Goal: Task Accomplishment & Management: Use online tool/utility

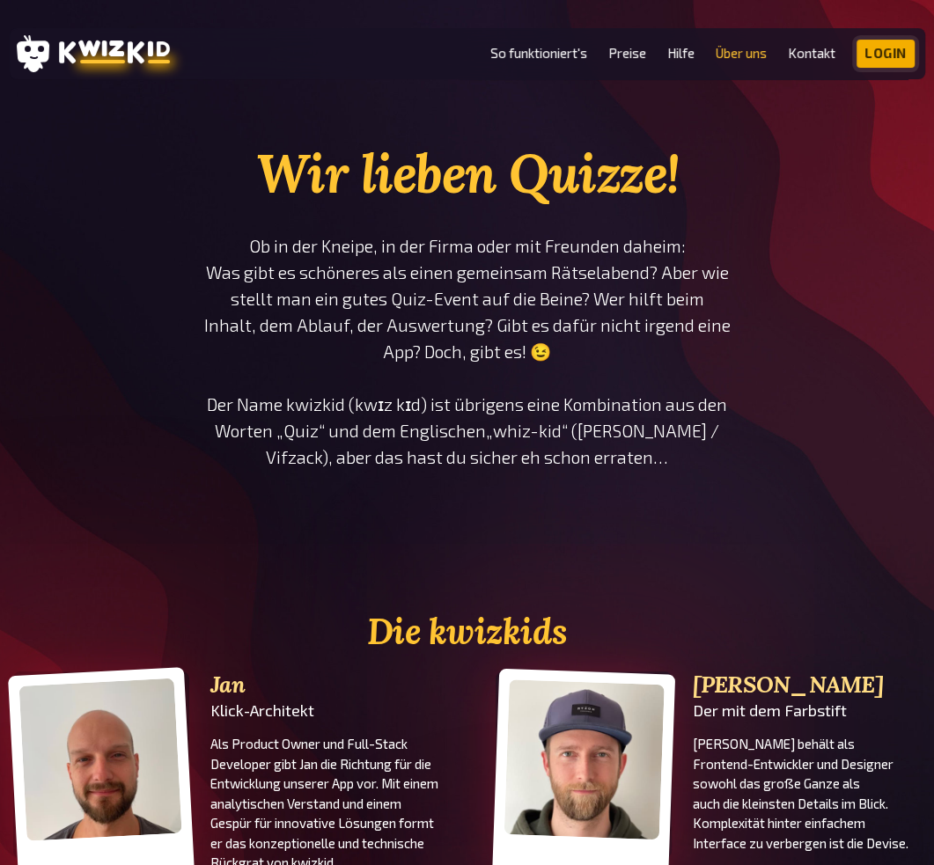
click at [879, 42] on link "Login" at bounding box center [886, 54] width 58 height 28
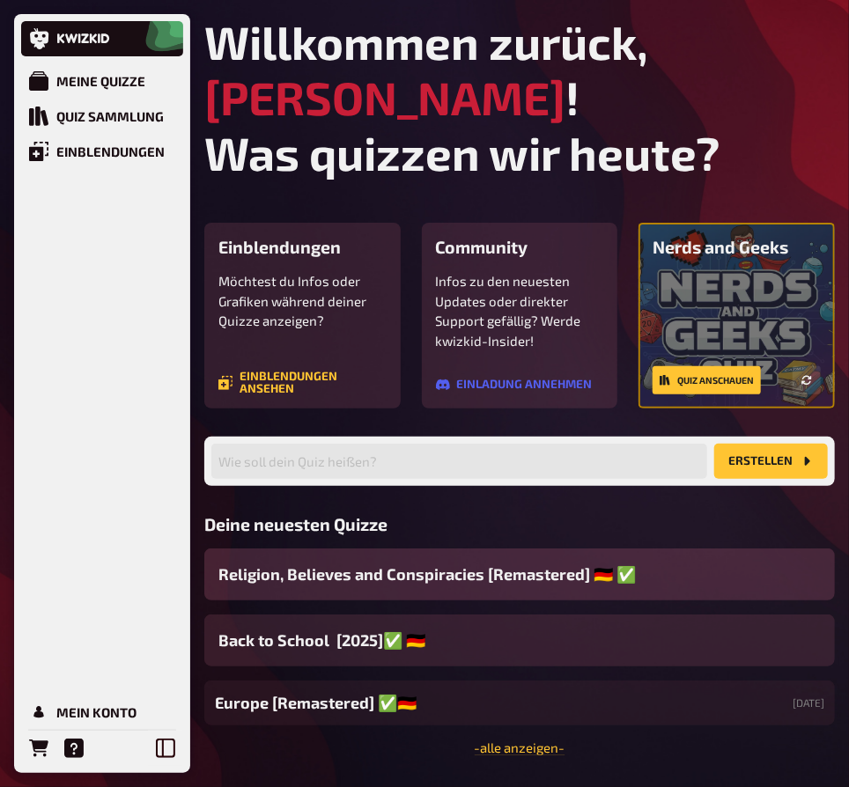
click at [673, 571] on div "Religion, Believes and Conspiracies [Remastered] ​🇩🇪 ​✅" at bounding box center [519, 574] width 630 height 52
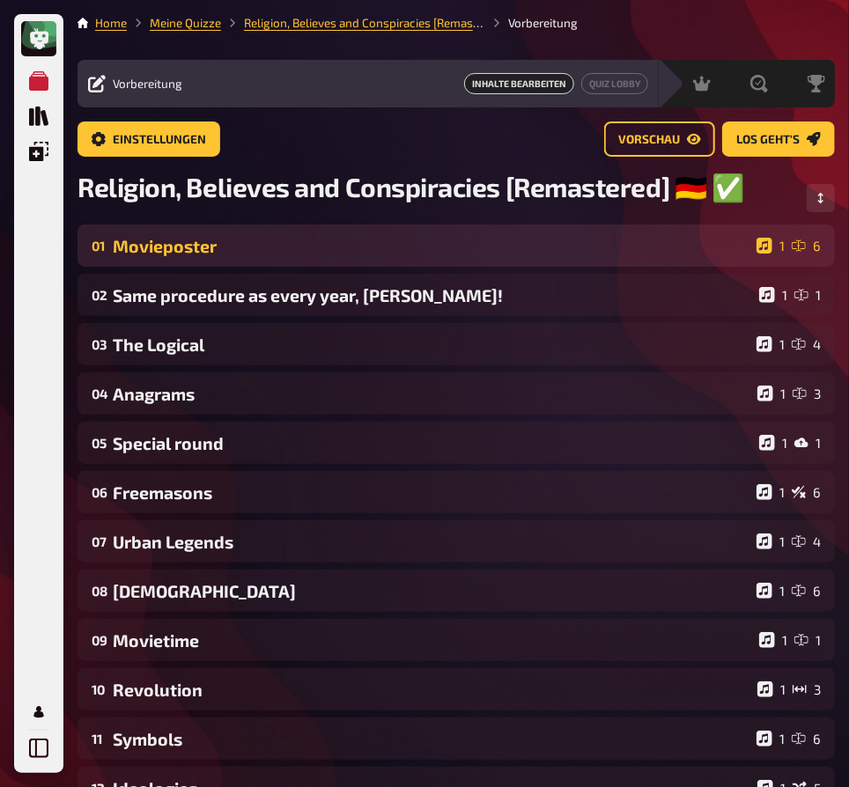
click at [271, 248] on div "Movieposter" at bounding box center [431, 246] width 636 height 20
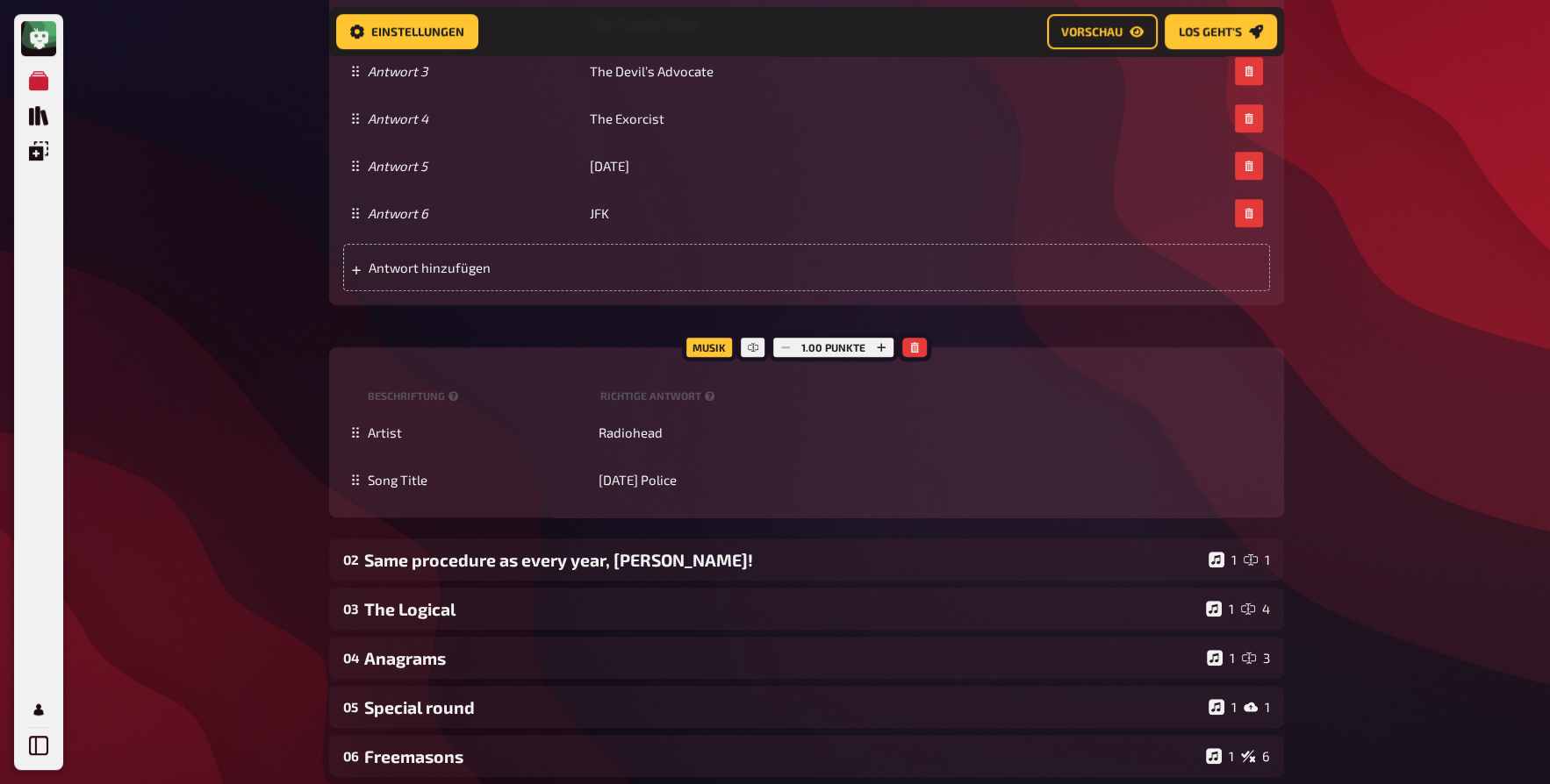
scroll to position [1290, 0]
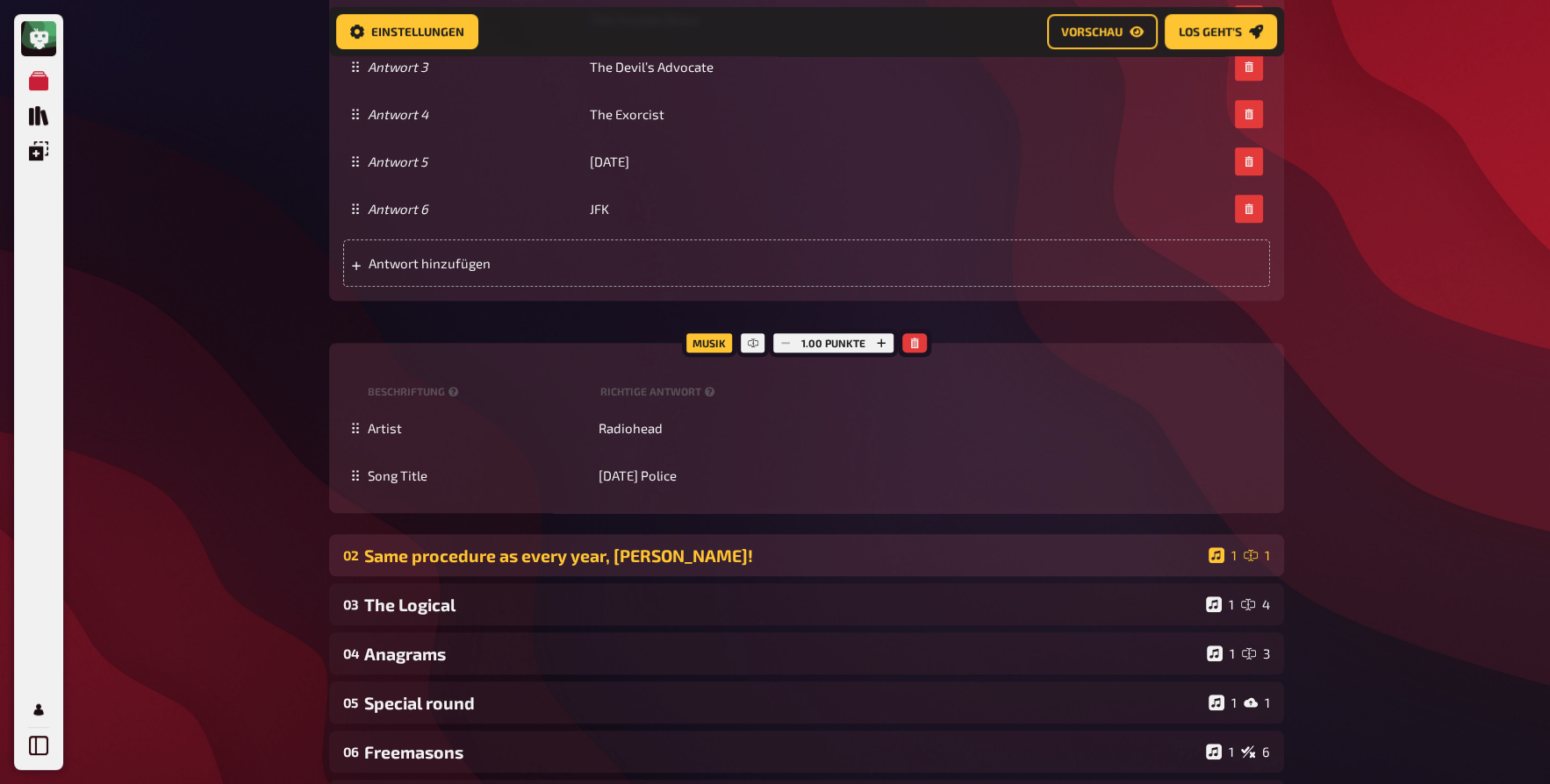
click at [857, 559] on div "Same procedure as every year, [PERSON_NAME]!" at bounding box center [782, 556] width 837 height 20
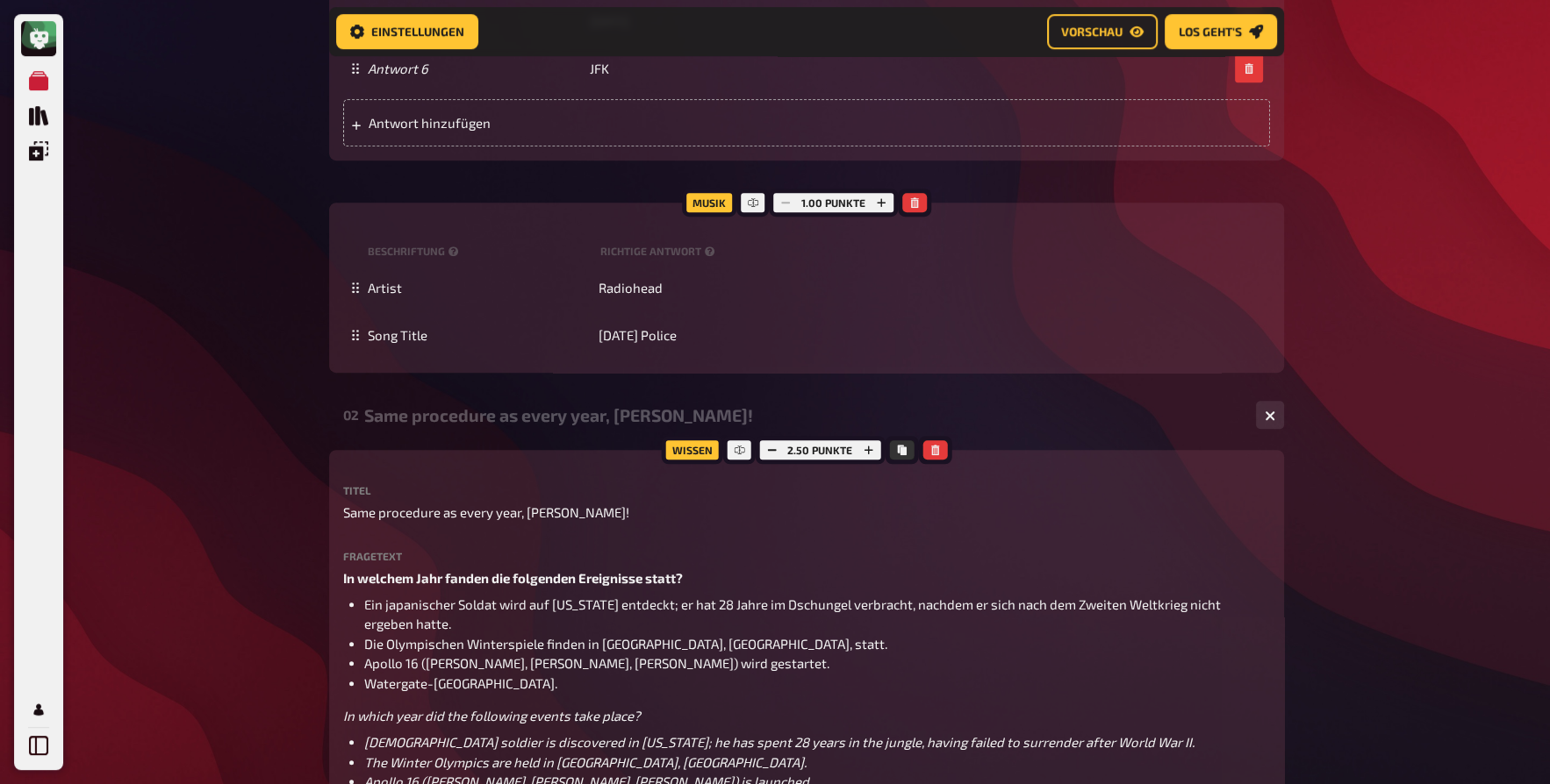
scroll to position [1449, 0]
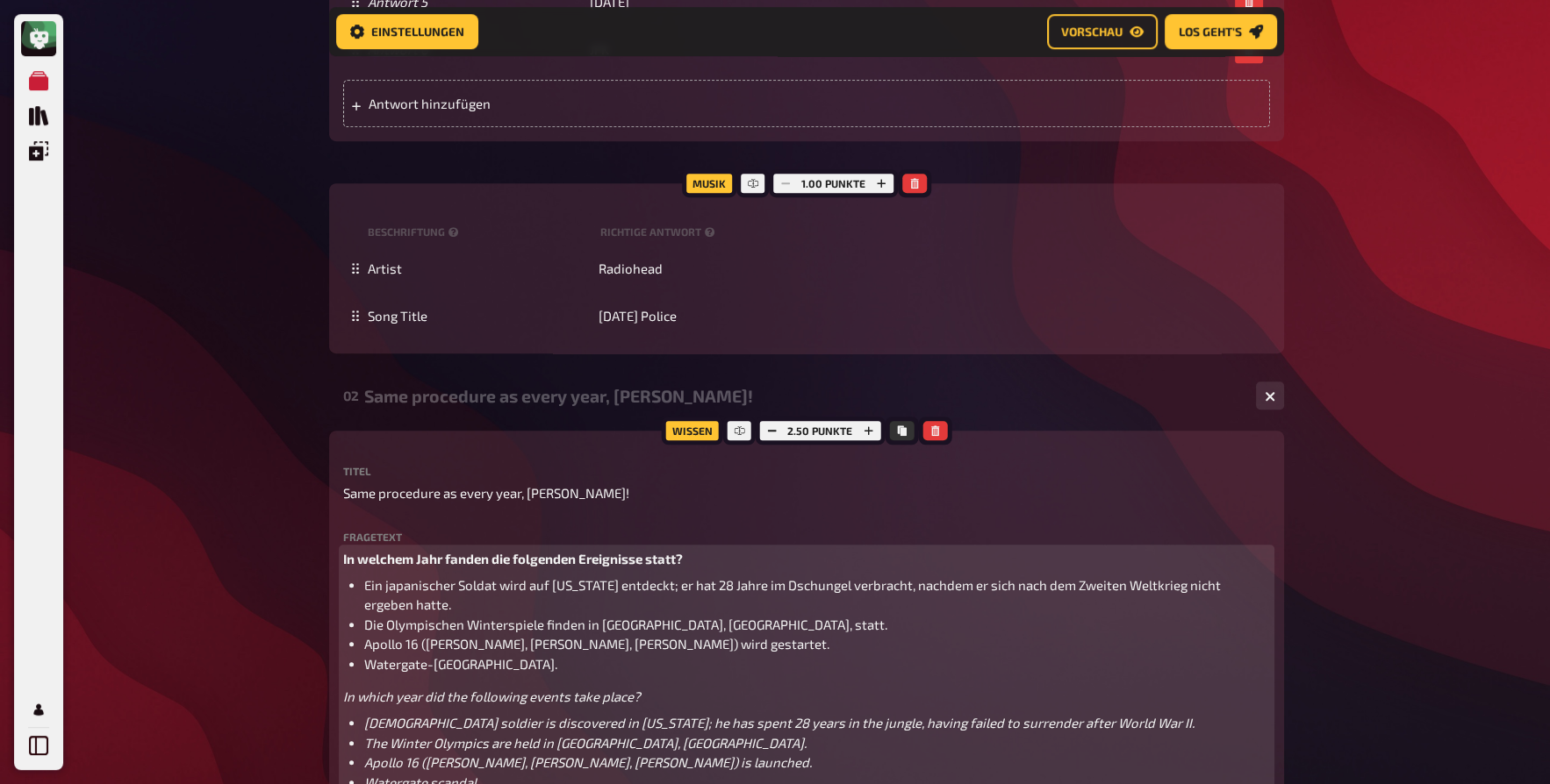
click at [399, 670] on span "Watergate-[GEOGRAPHIC_DATA]." at bounding box center [461, 663] width 193 height 16
copy span "Watergate"
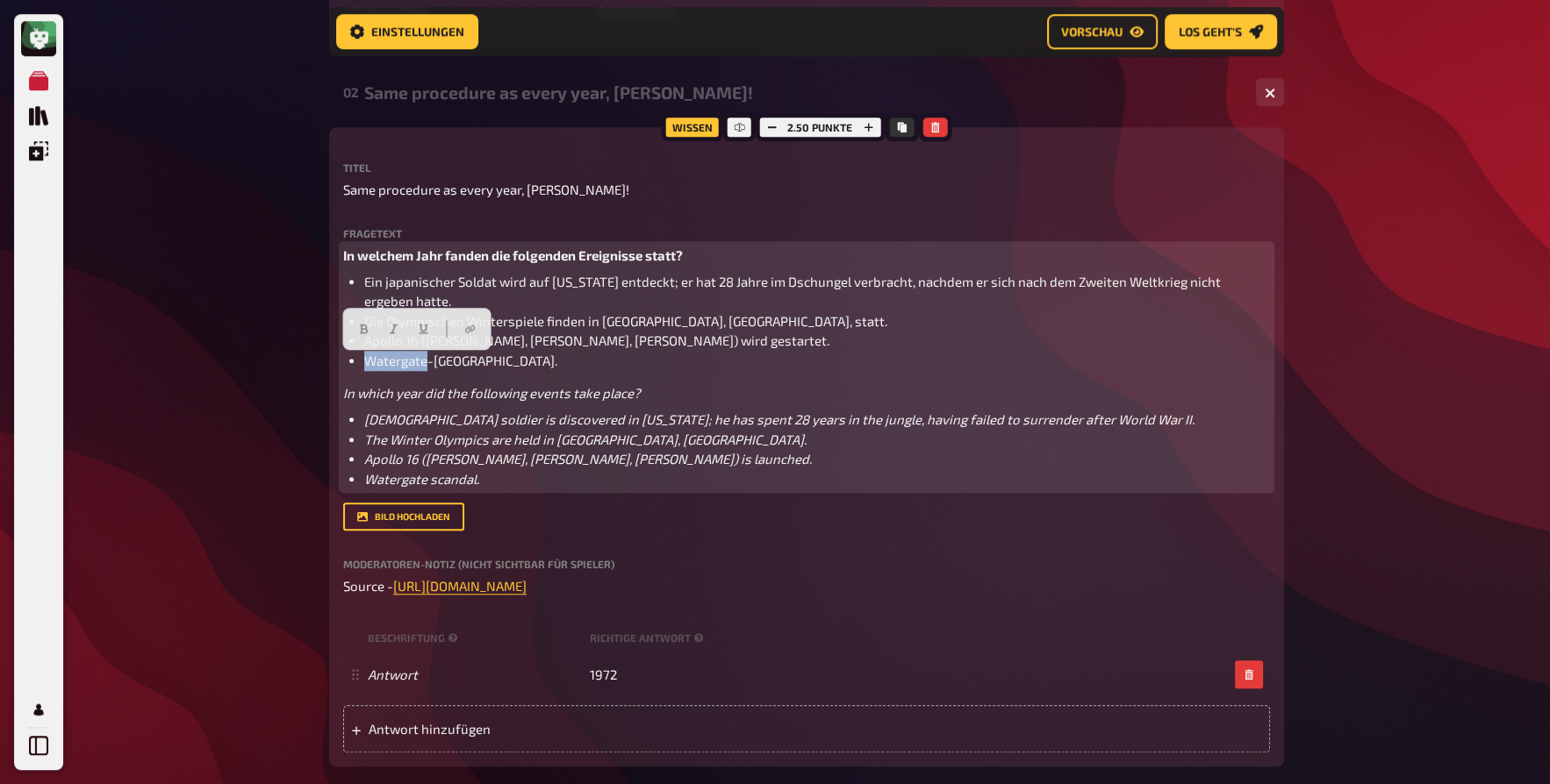
scroll to position [1768, 0]
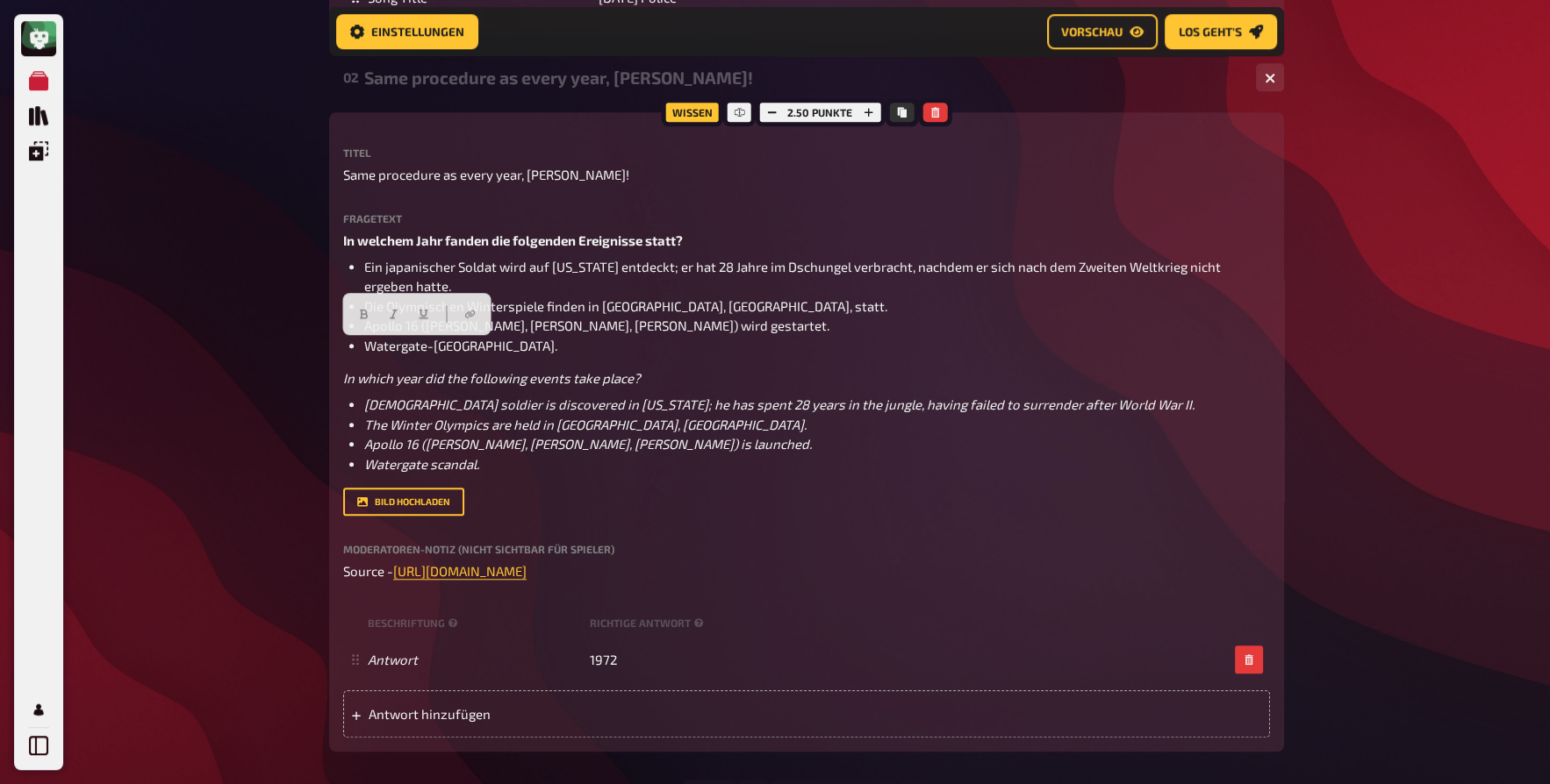
click at [222, 574] on div "Meine Quizze Quiz Sammlung Einblendungen Mein Konto Home Meine Quizze Religion,…" at bounding box center [775, 46] width 1550 height 3628
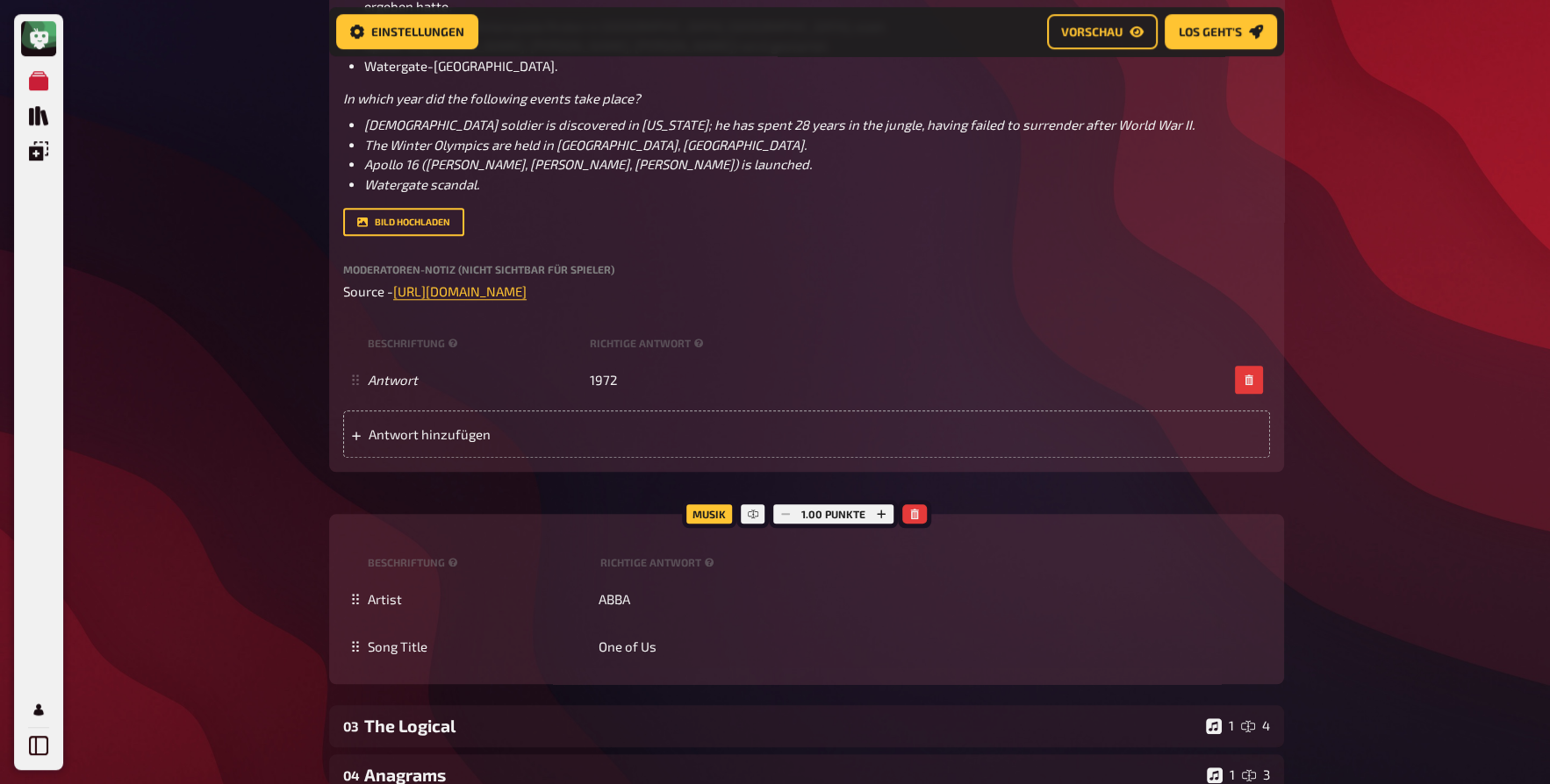
scroll to position [2167, 0]
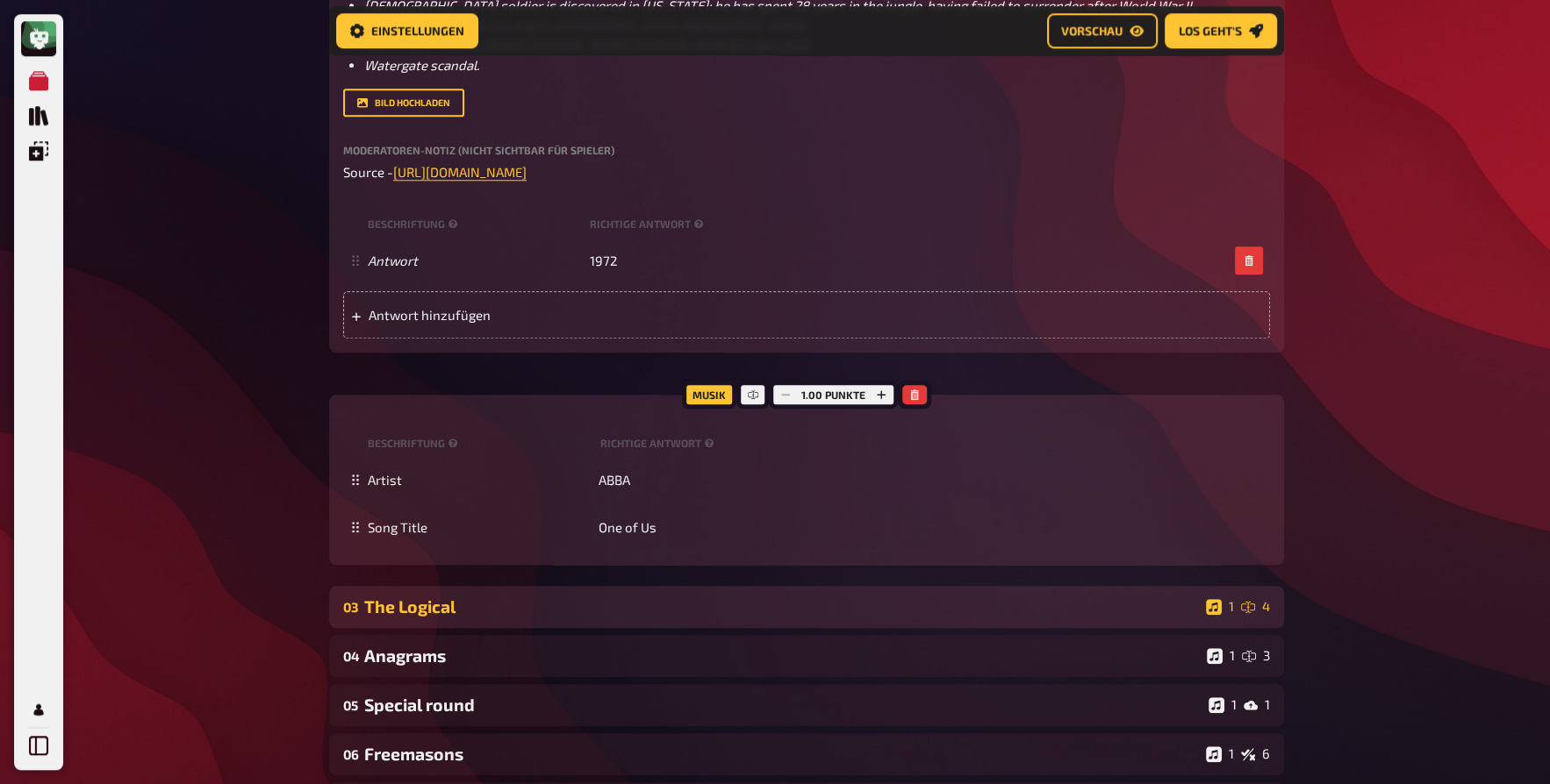
click at [484, 596] on div "03 The Logical 1 4" at bounding box center [806, 607] width 955 height 42
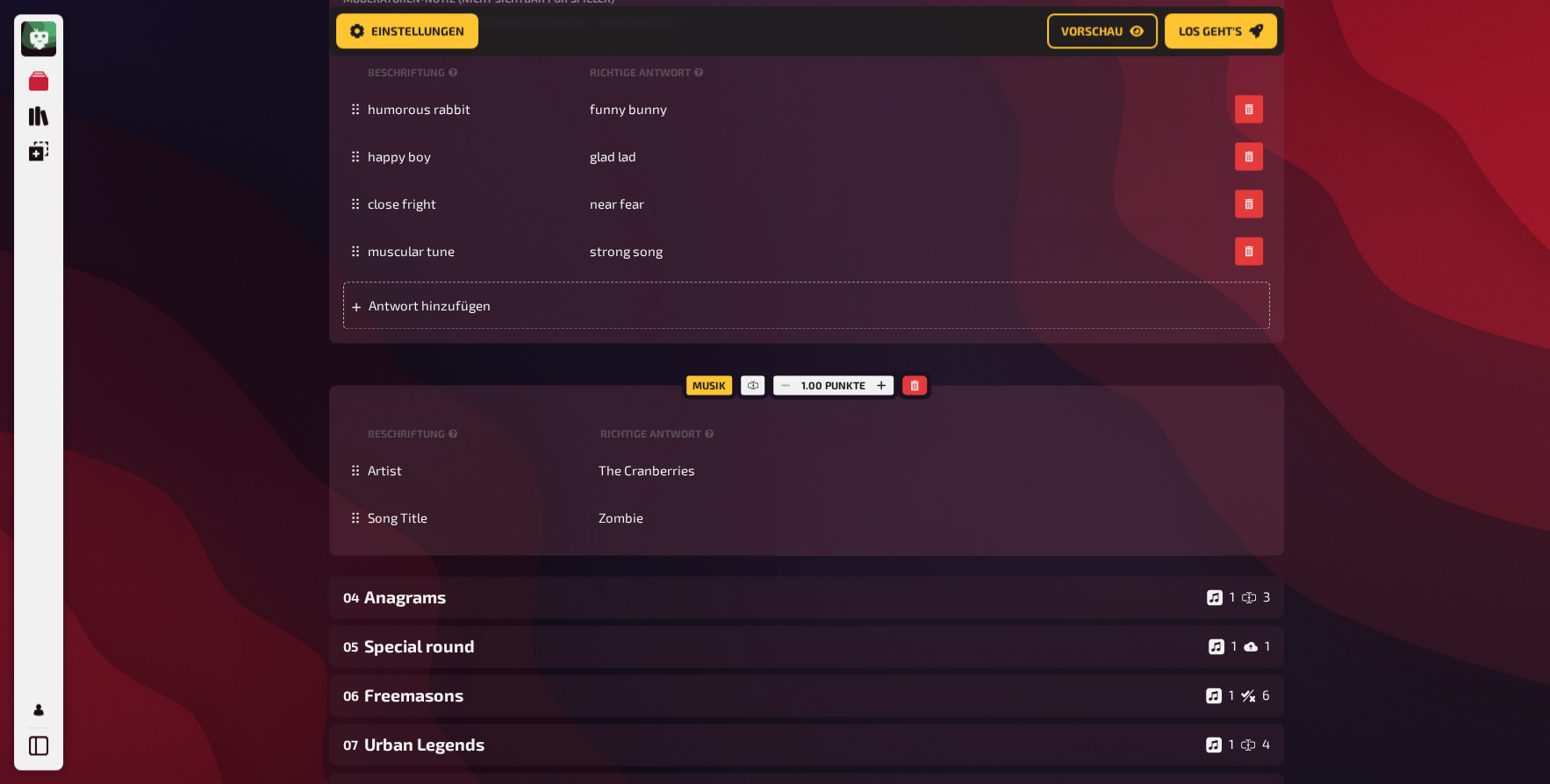
scroll to position [3204, 0]
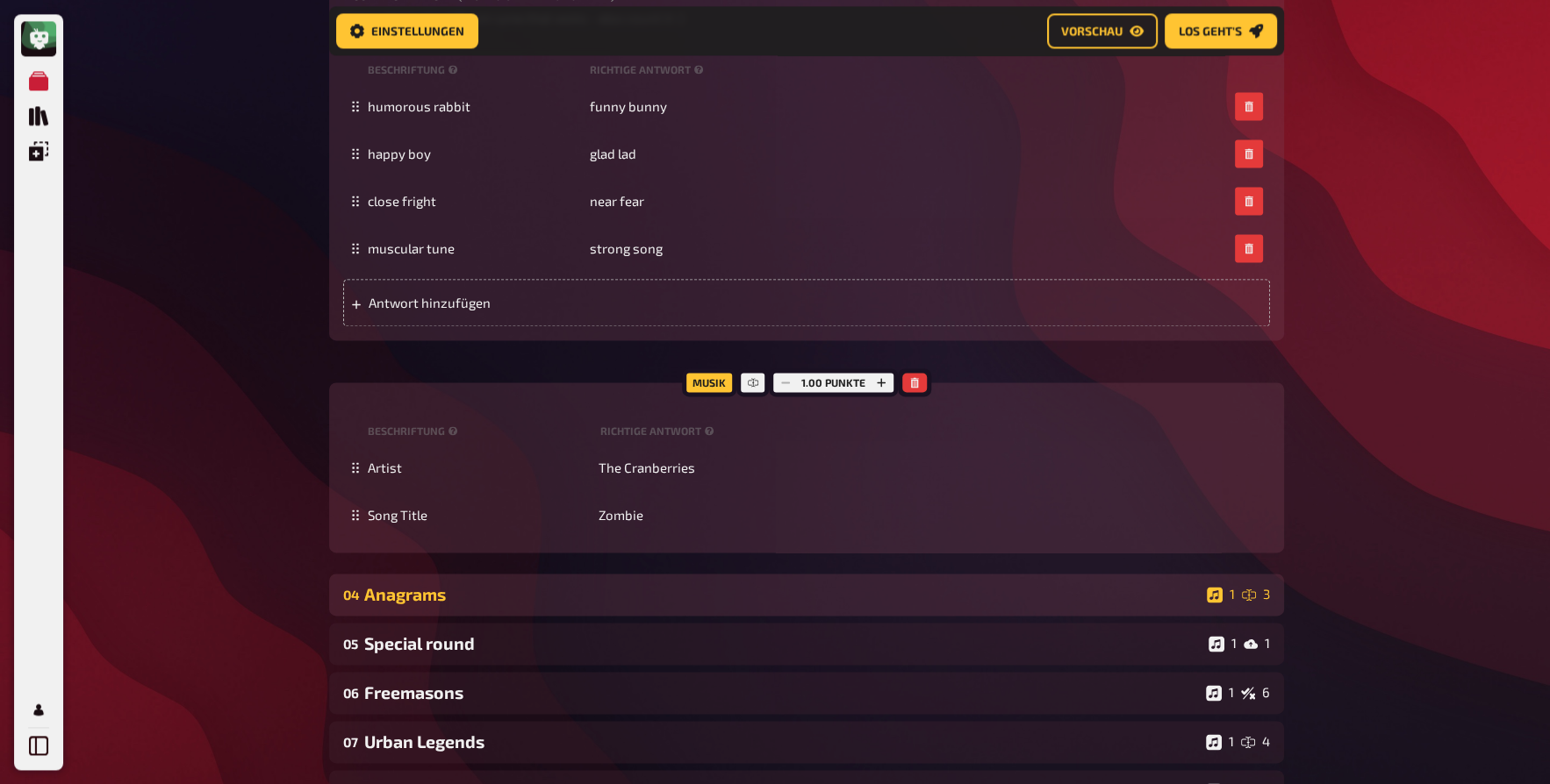
click at [570, 598] on div "Anagrams" at bounding box center [781, 594] width 835 height 20
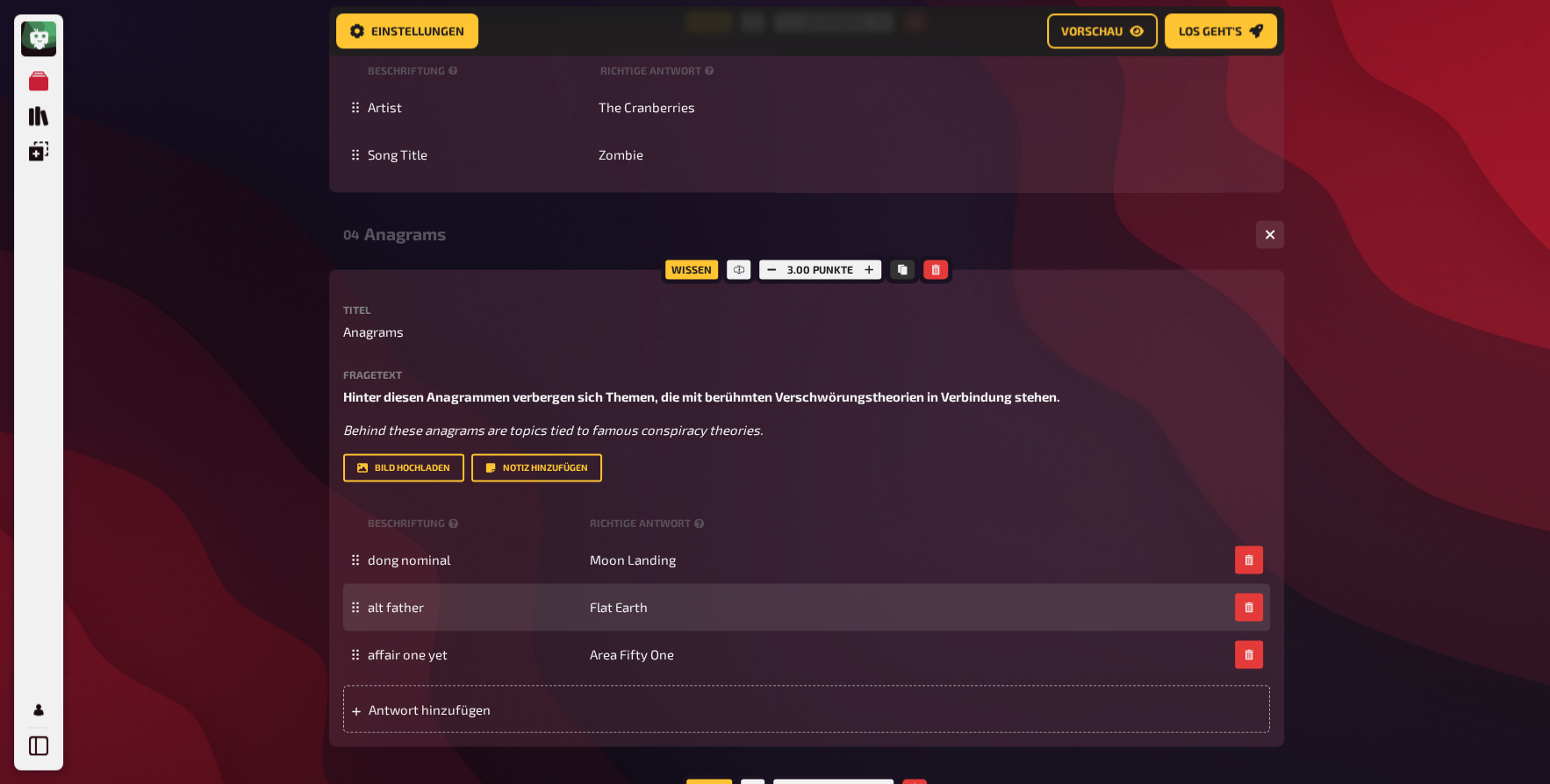
scroll to position [3601, 0]
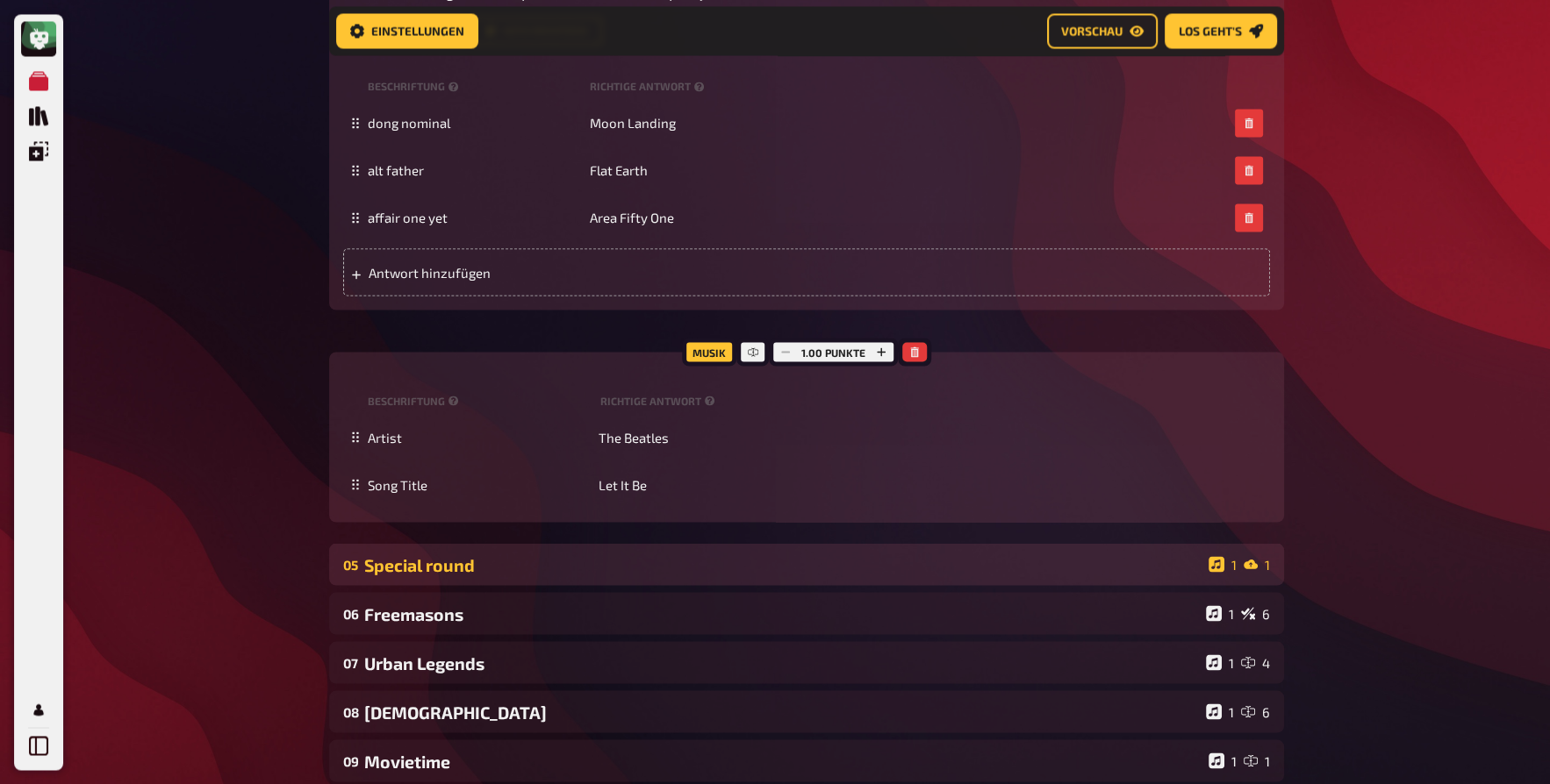
click at [420, 568] on div "Special round" at bounding box center [782, 564] width 837 height 20
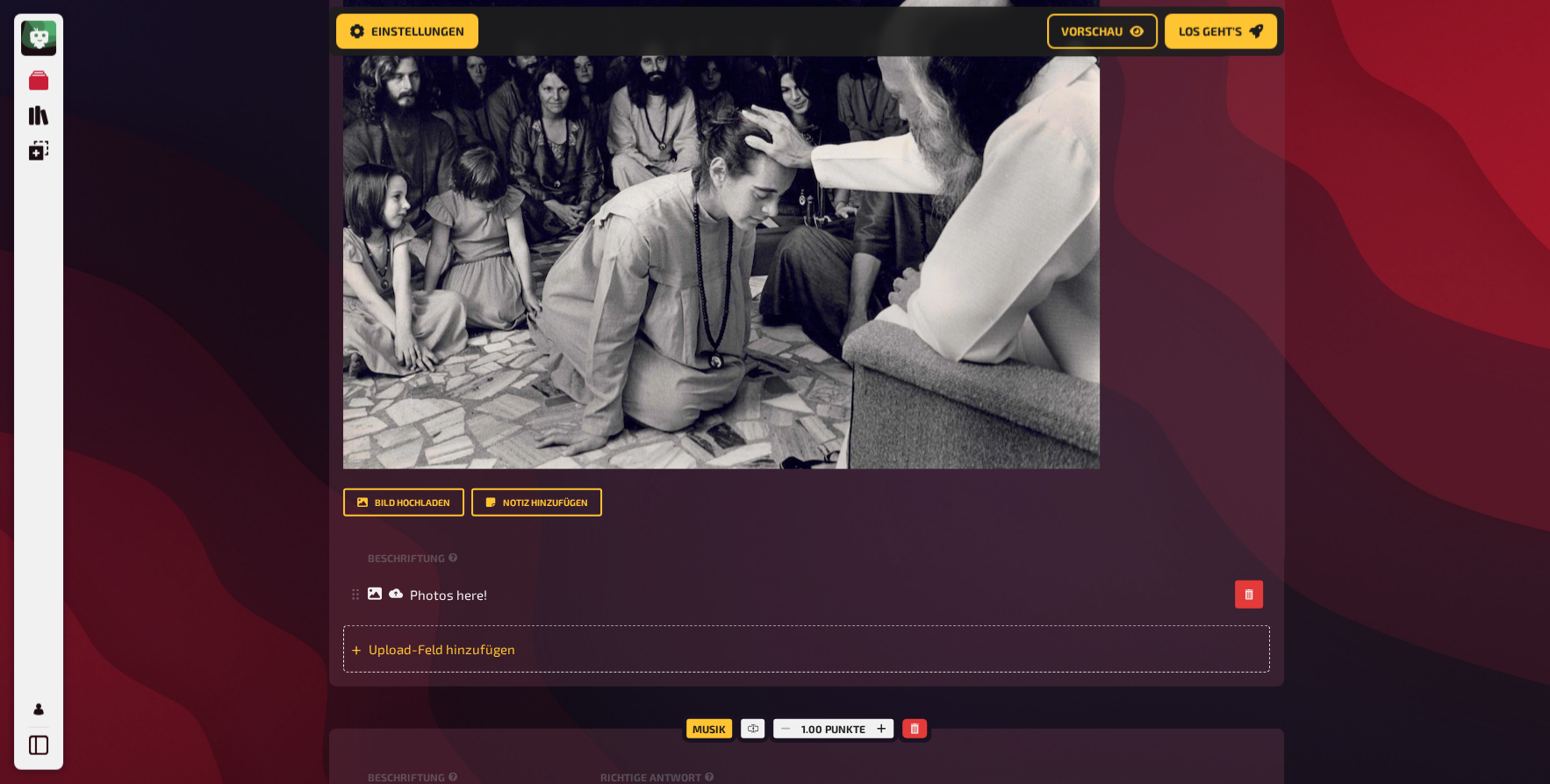
scroll to position [5276, 0]
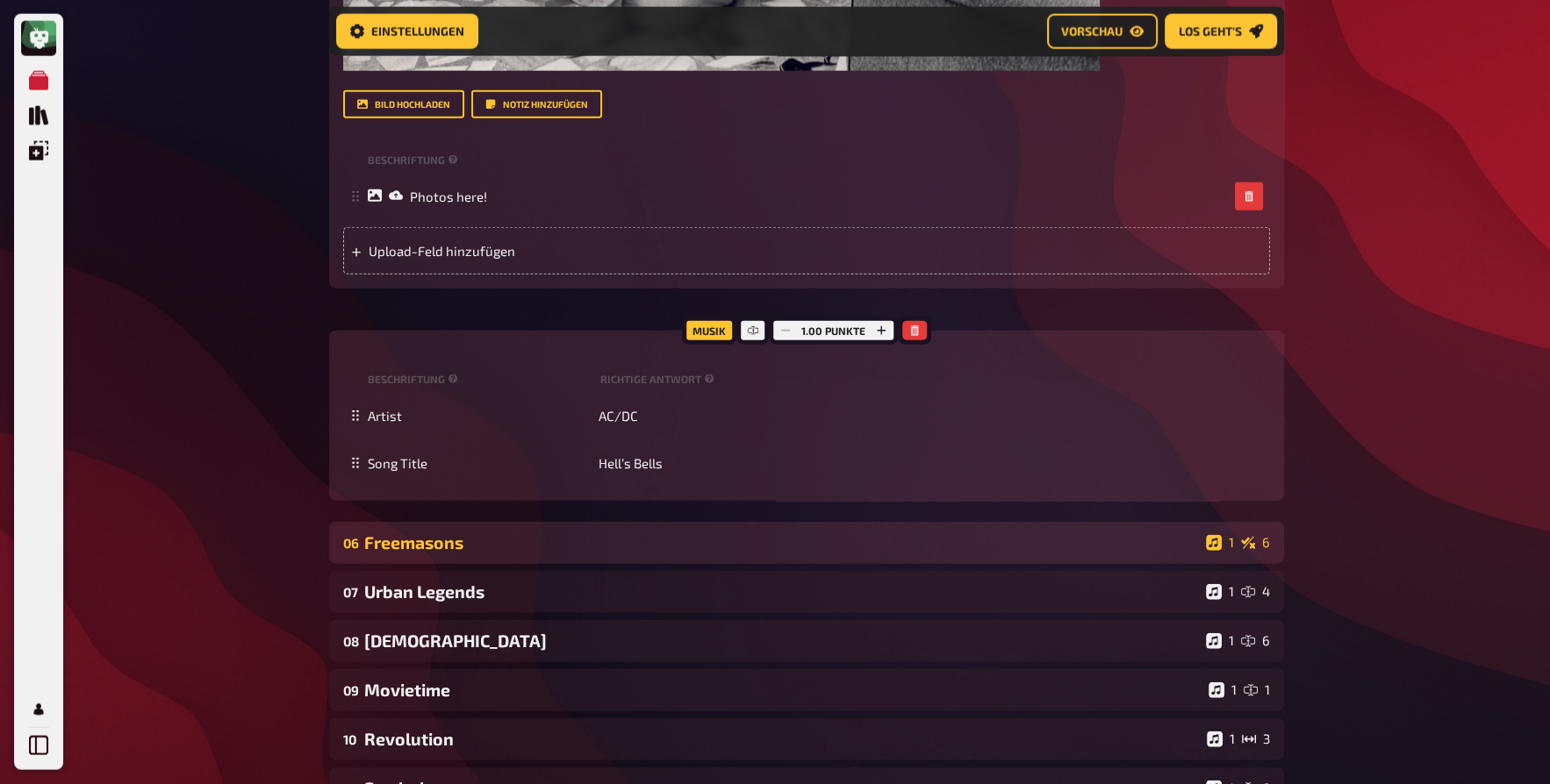
click at [419, 532] on div "Freemasons" at bounding box center [780, 542] width 834 height 20
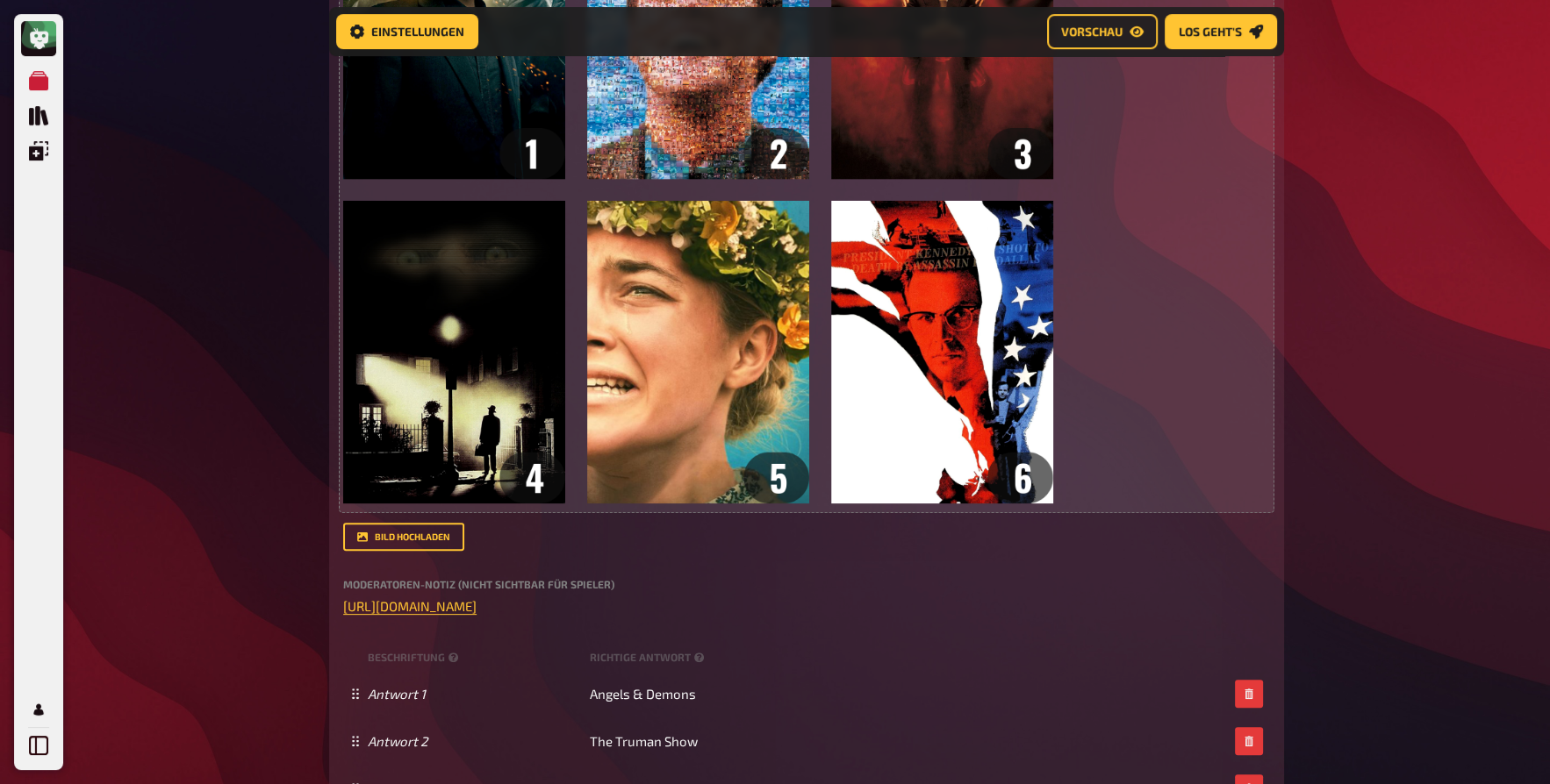
scroll to position [572, 0]
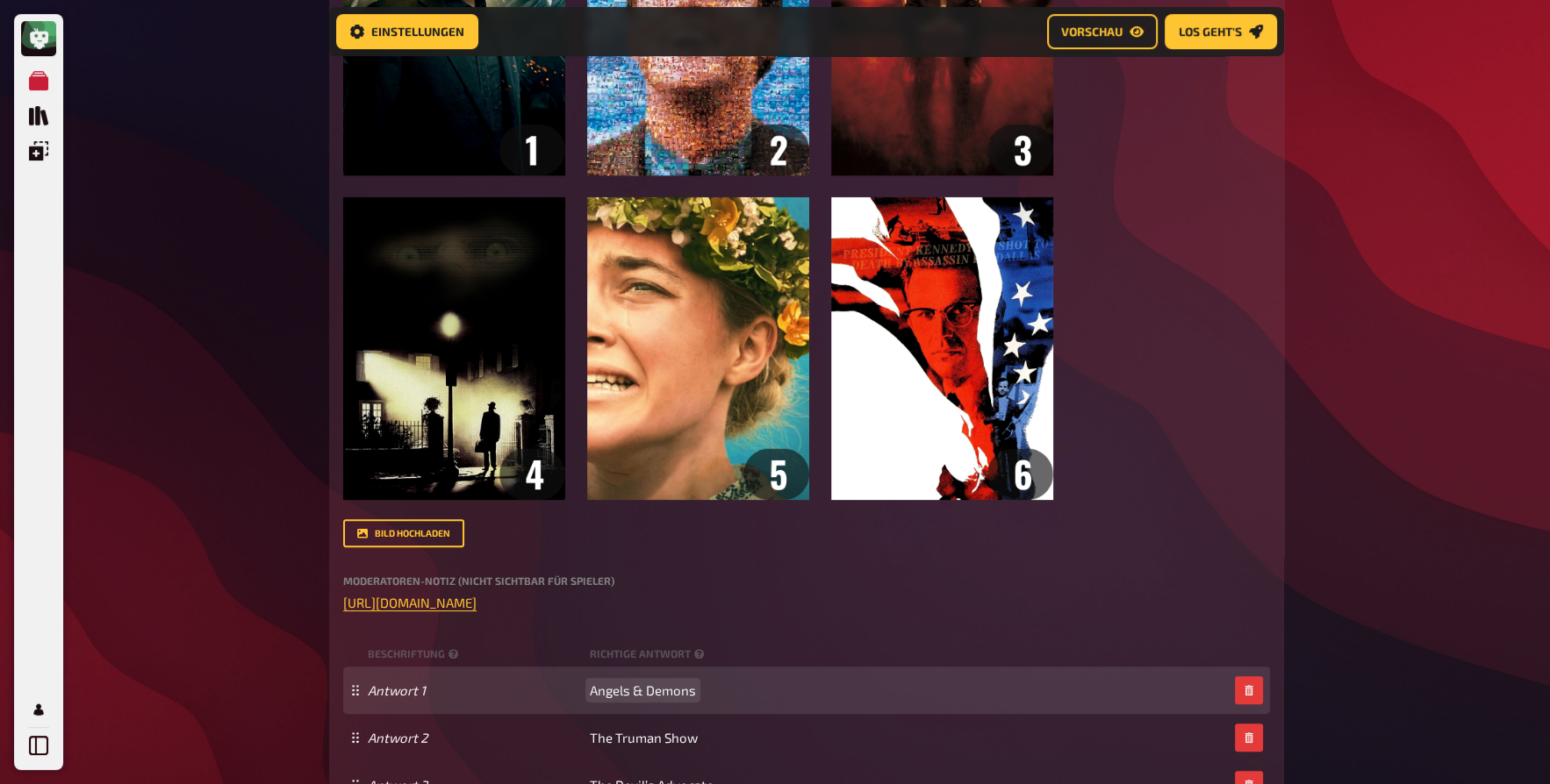
click at [669, 691] on span "Angels & Demons" at bounding box center [643, 690] width 107 height 16
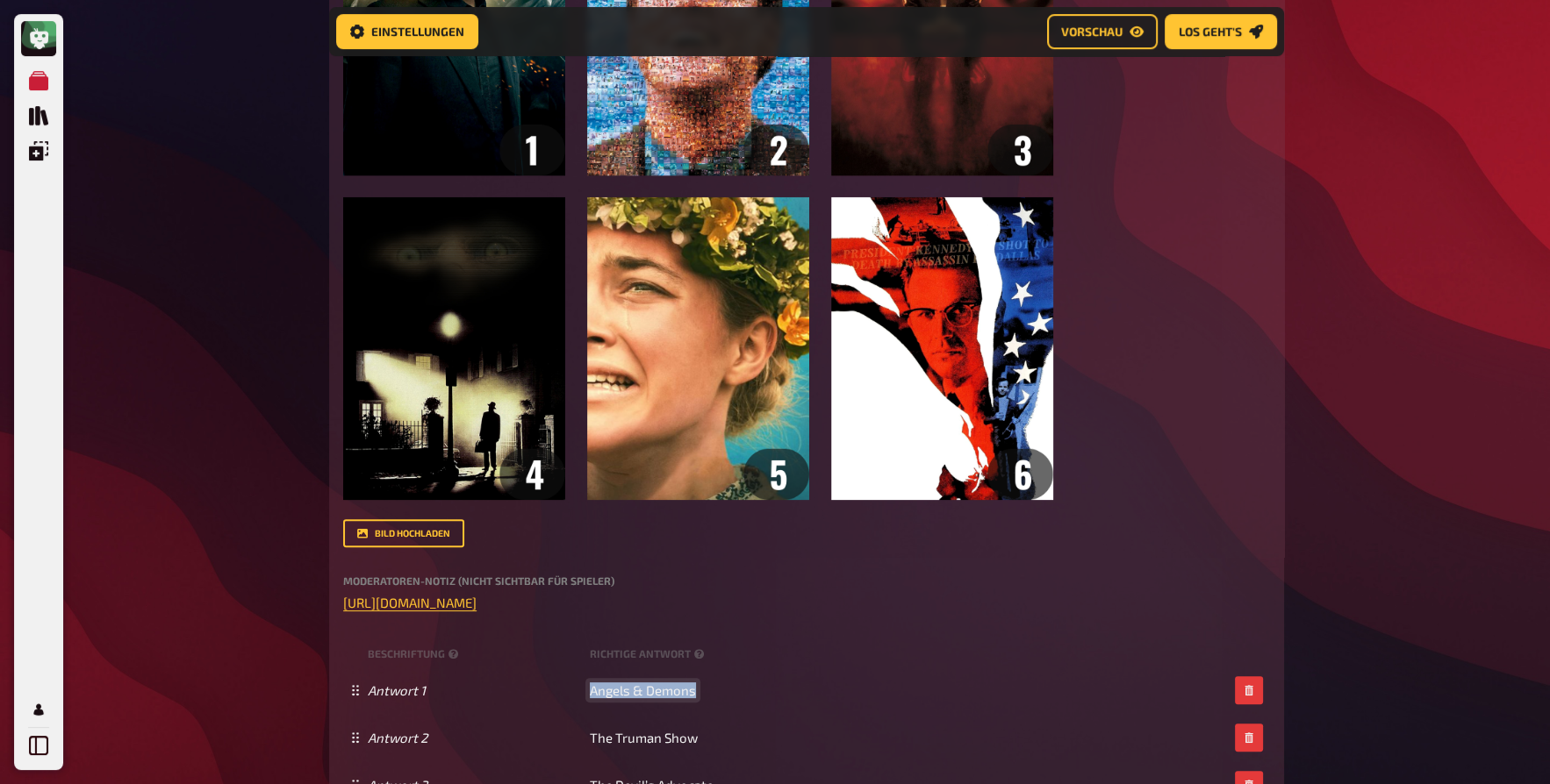
copy span "Angels & Demons"
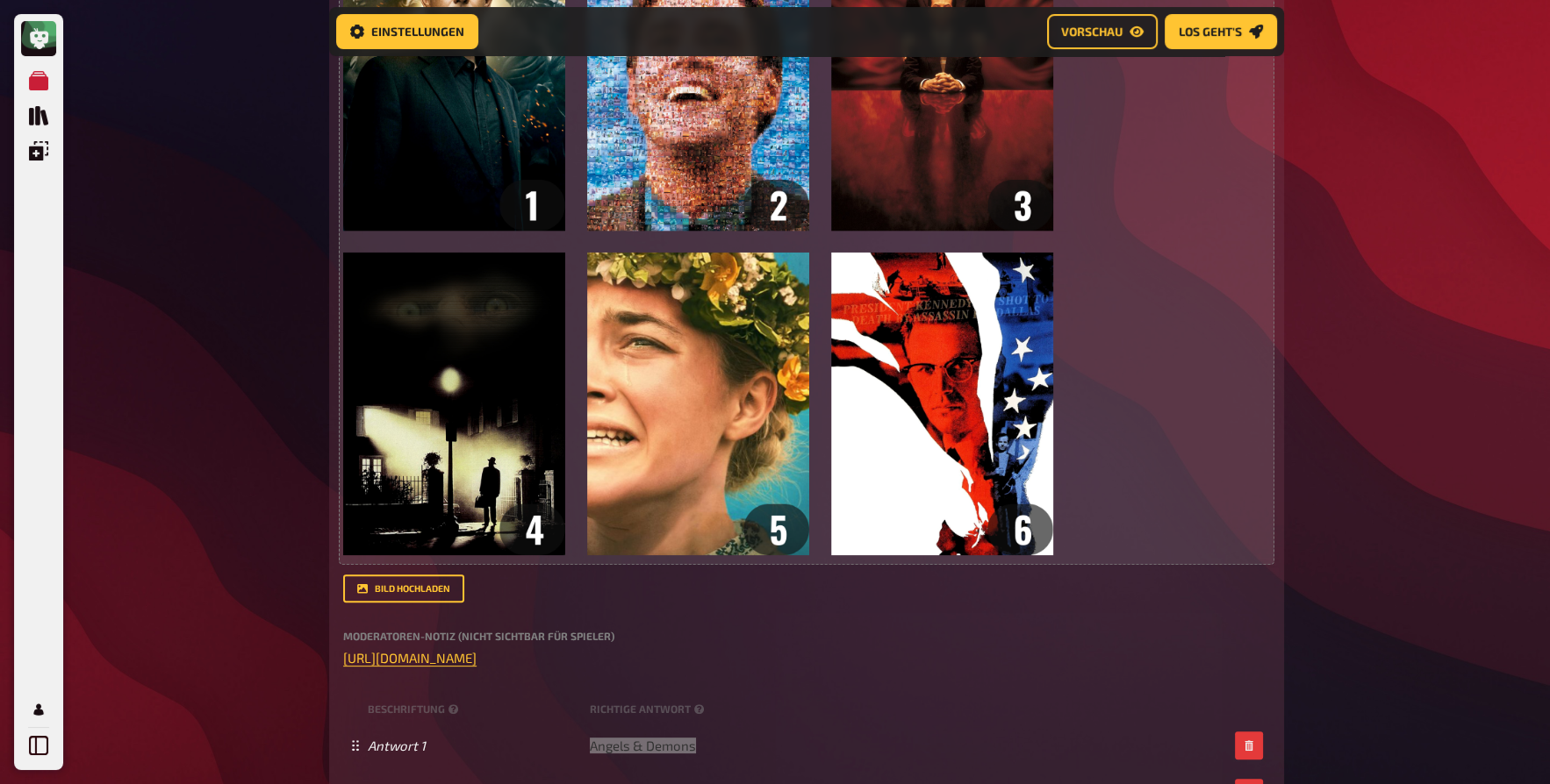
scroll to position [811, 0]
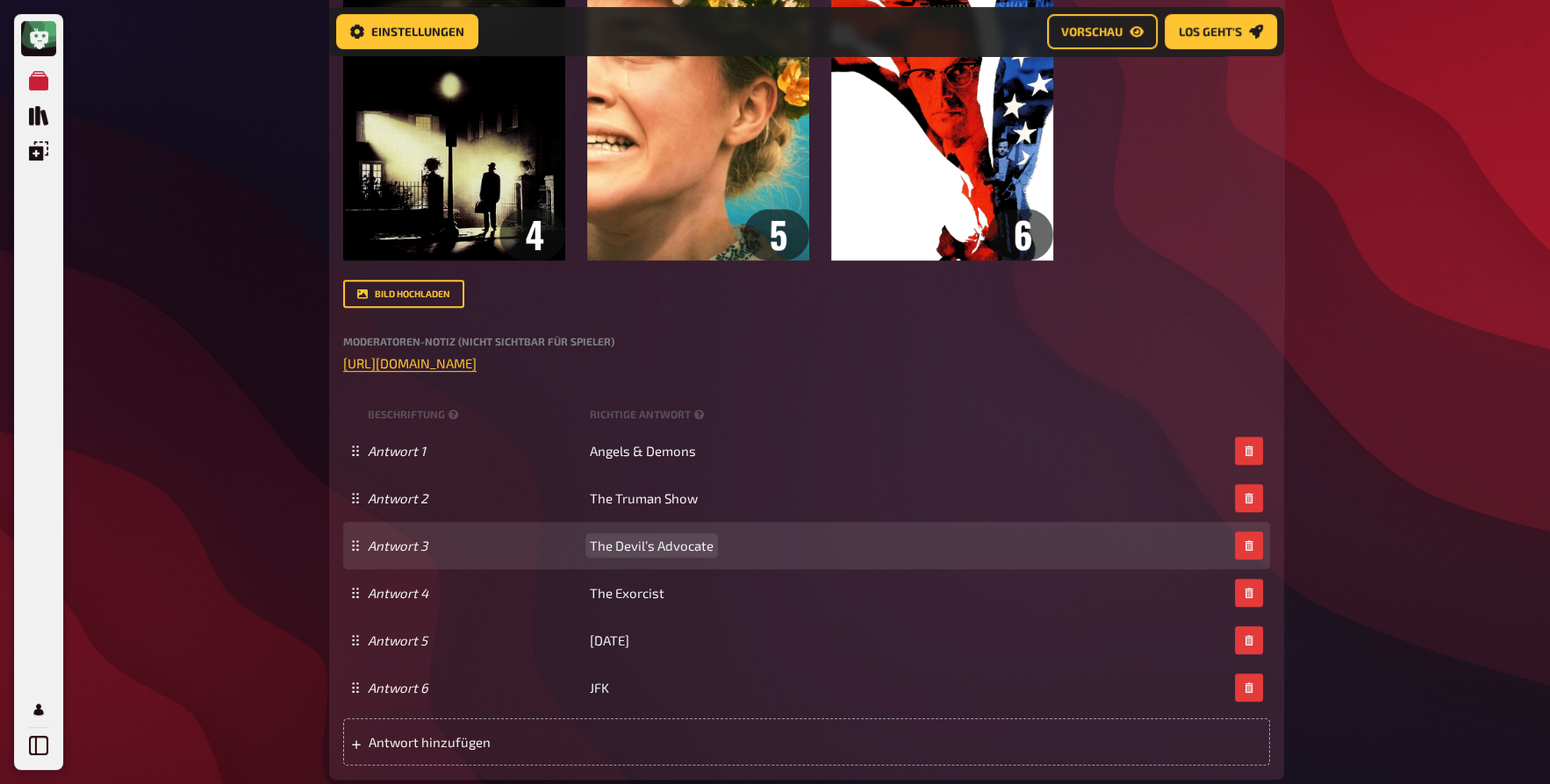
click at [692, 551] on span "The Devil’s Advocate" at bounding box center [652, 546] width 124 height 16
click at [678, 551] on span "The Devil’s Advocate" at bounding box center [652, 546] width 124 height 16
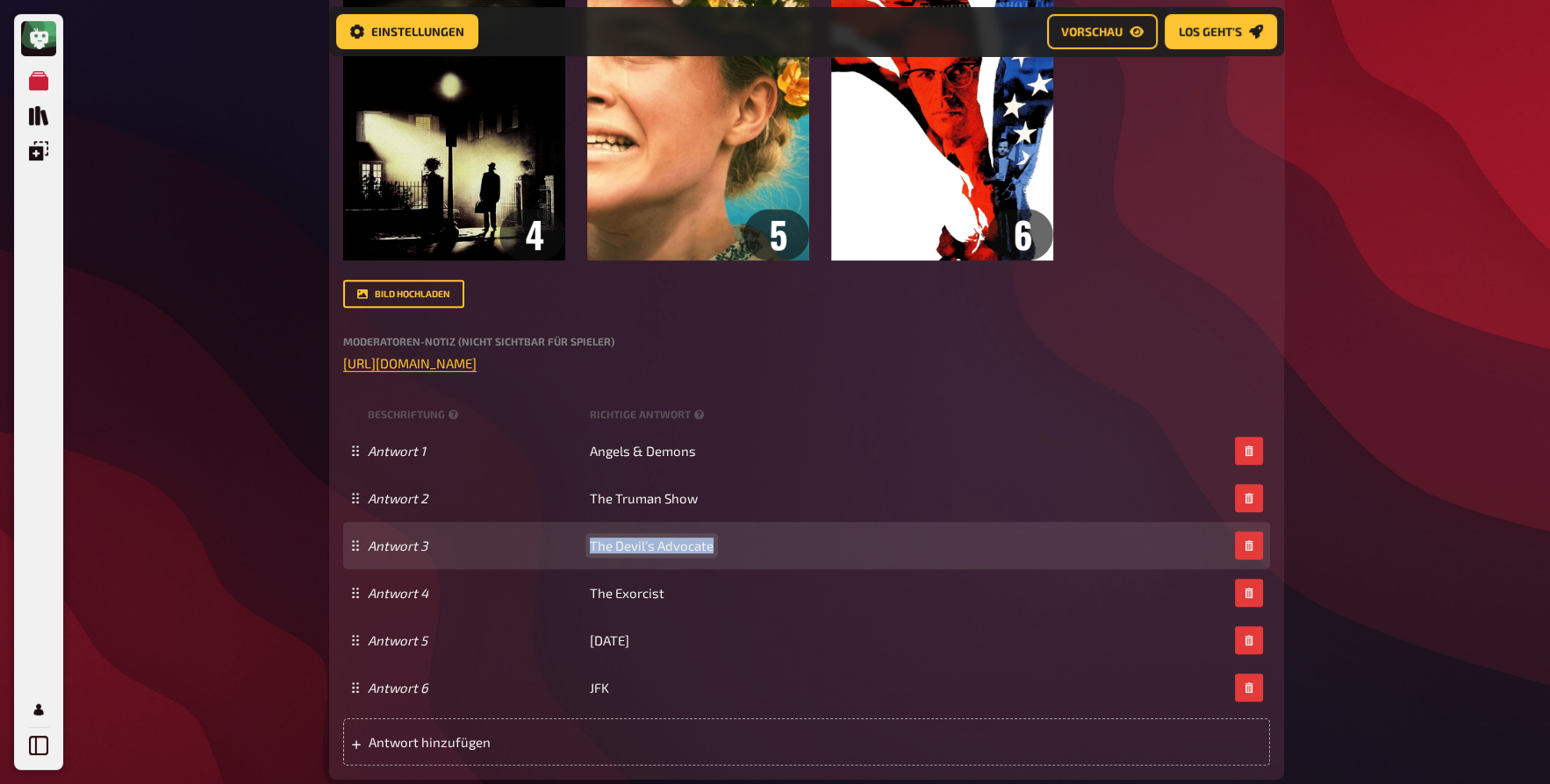
click at [678, 551] on span "The Devil’s Advocate" at bounding box center [652, 546] width 124 height 16
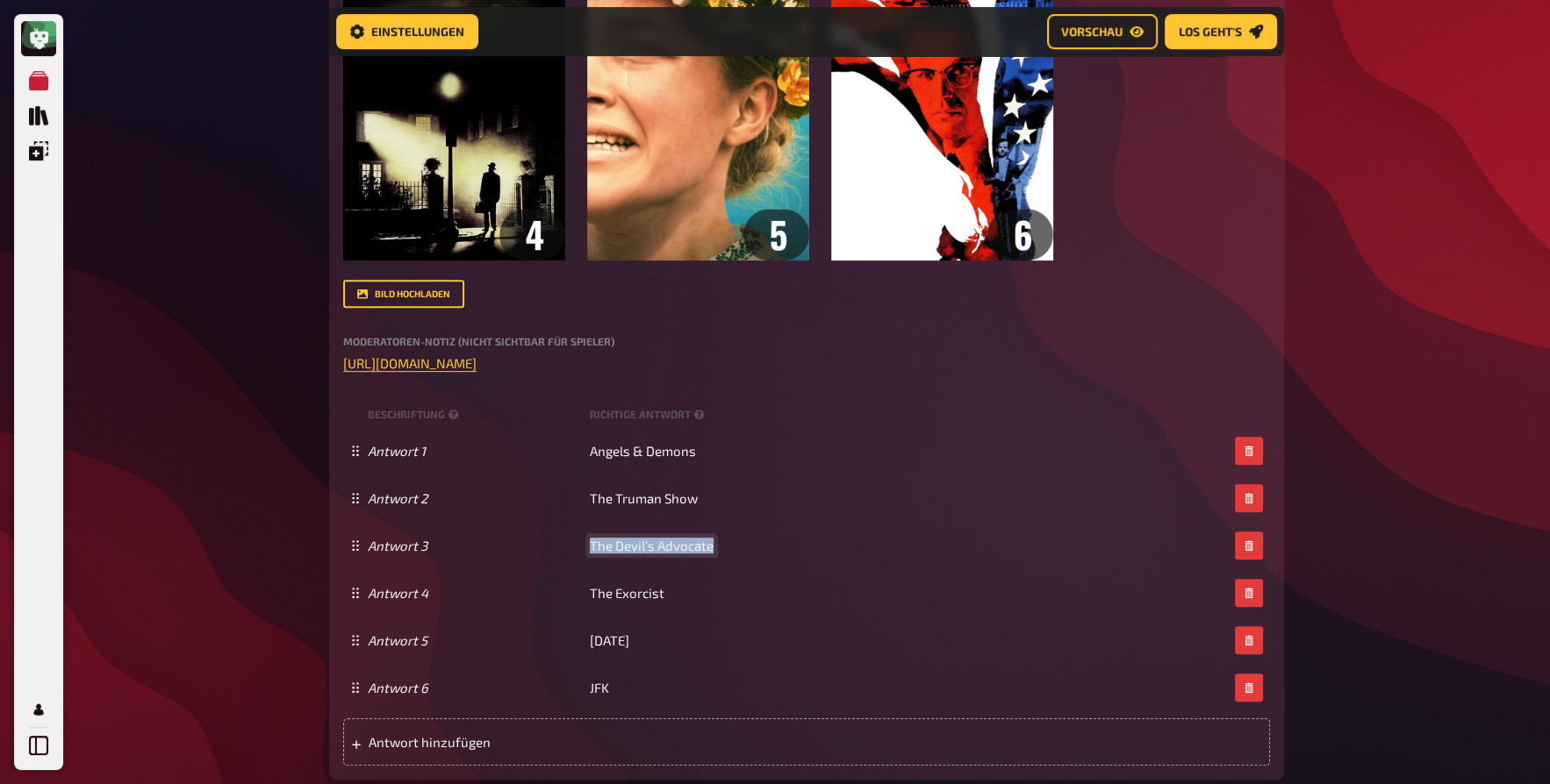
copy span "The Devil’s Advocate"
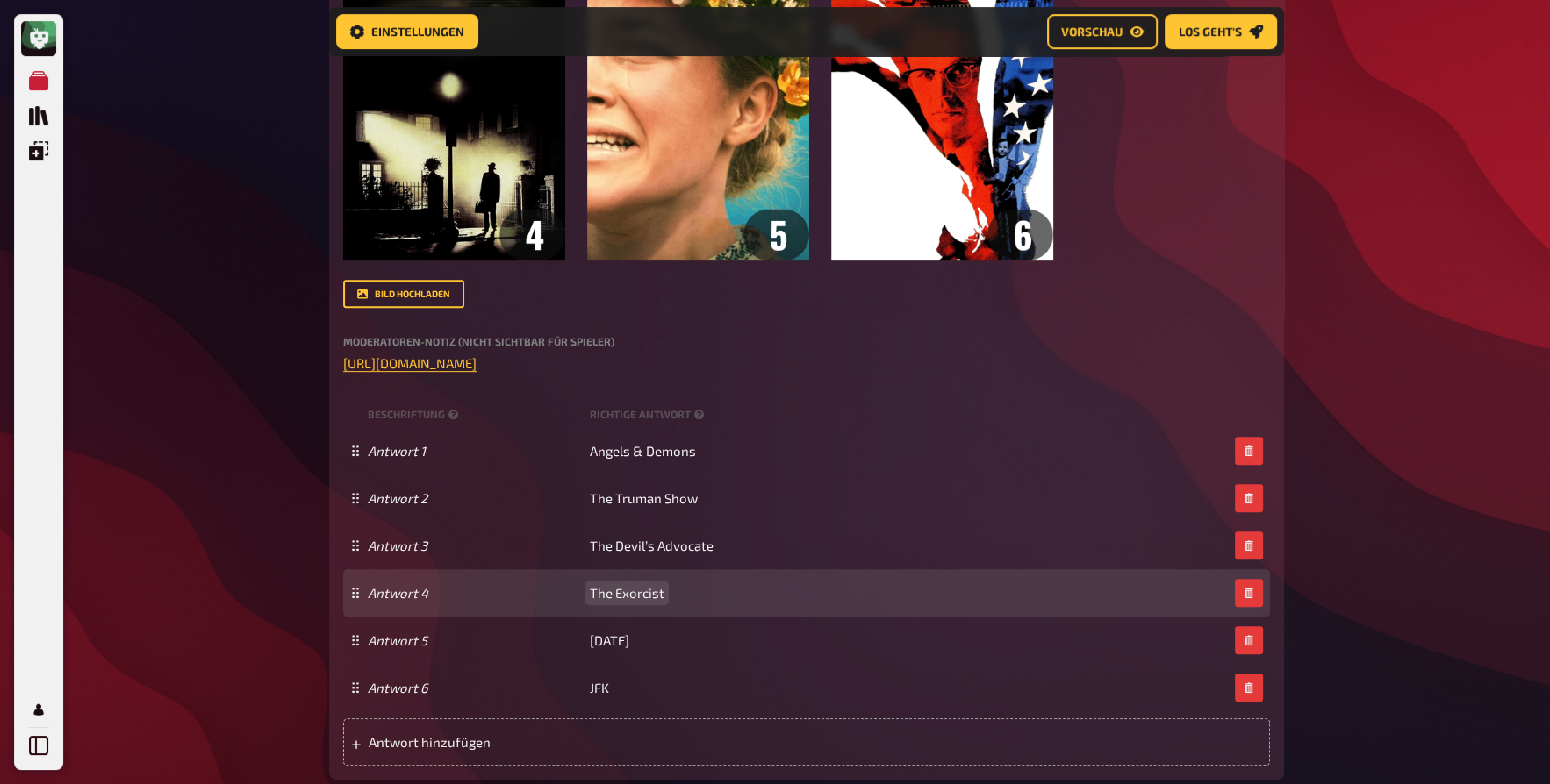
click at [646, 589] on span "The Exorcist" at bounding box center [627, 593] width 75 height 16
copy span "The Exorcist"
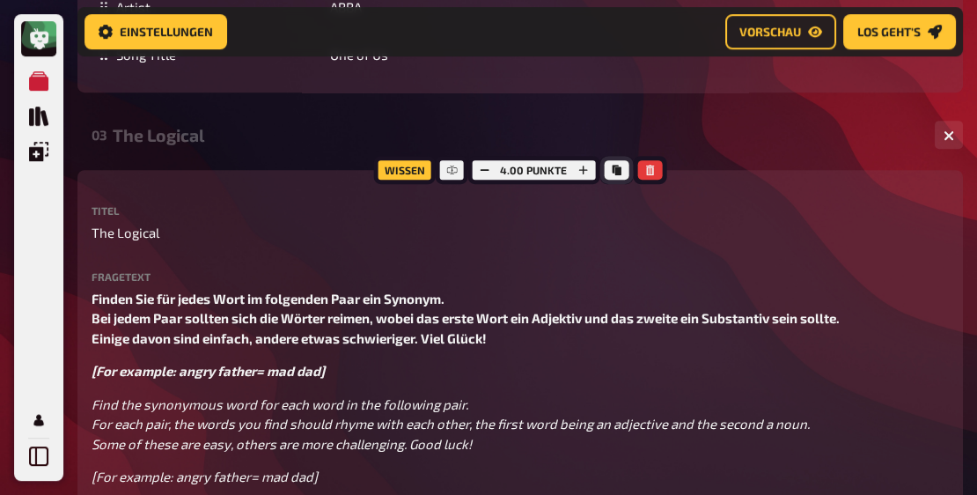
scroll to position [2419, 0]
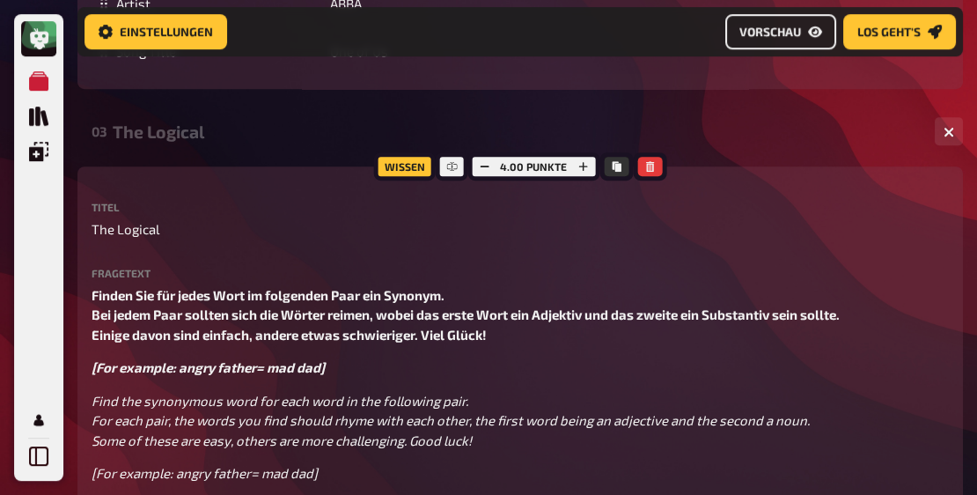
click at [784, 28] on span "Vorschau" at bounding box center [770, 32] width 62 height 12
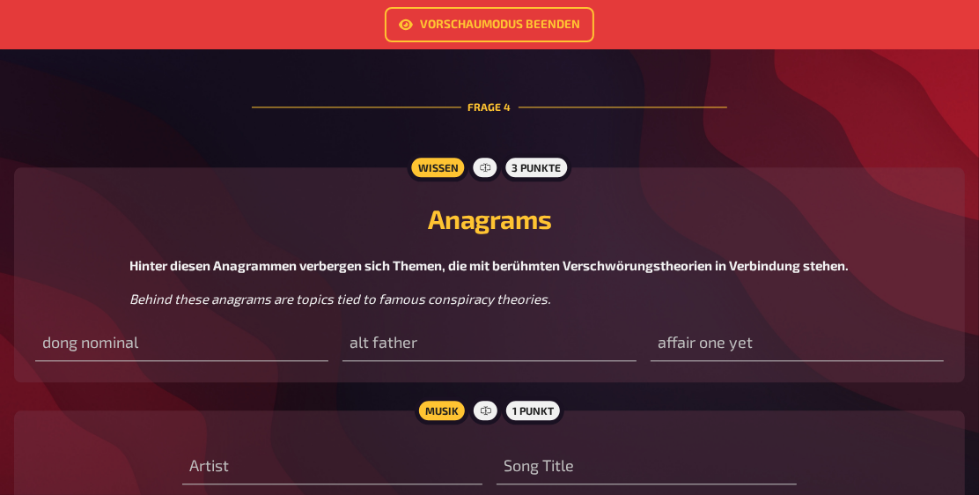
scroll to position [2615, 0]
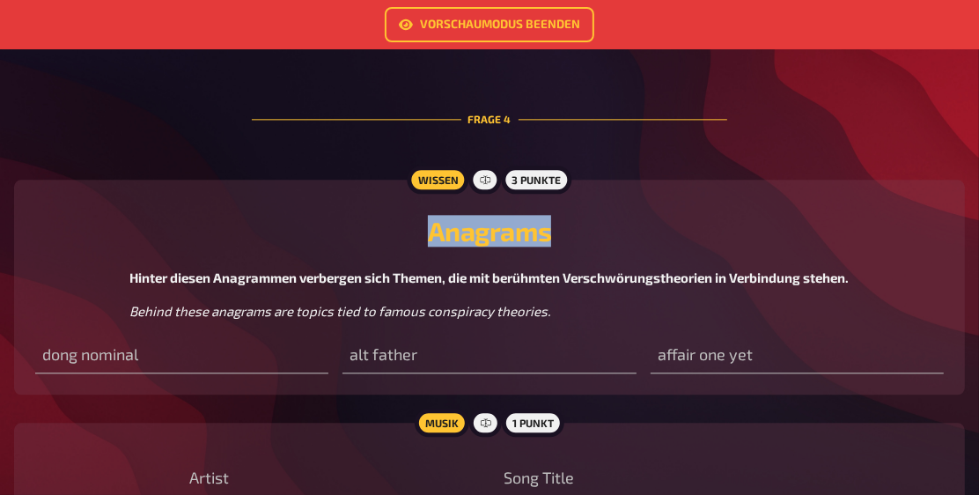
drag, startPoint x: 433, startPoint y: 239, endPoint x: 583, endPoint y: 239, distance: 149.6
click at [583, 239] on h2 "Anagrams" at bounding box center [489, 231] width 908 height 32
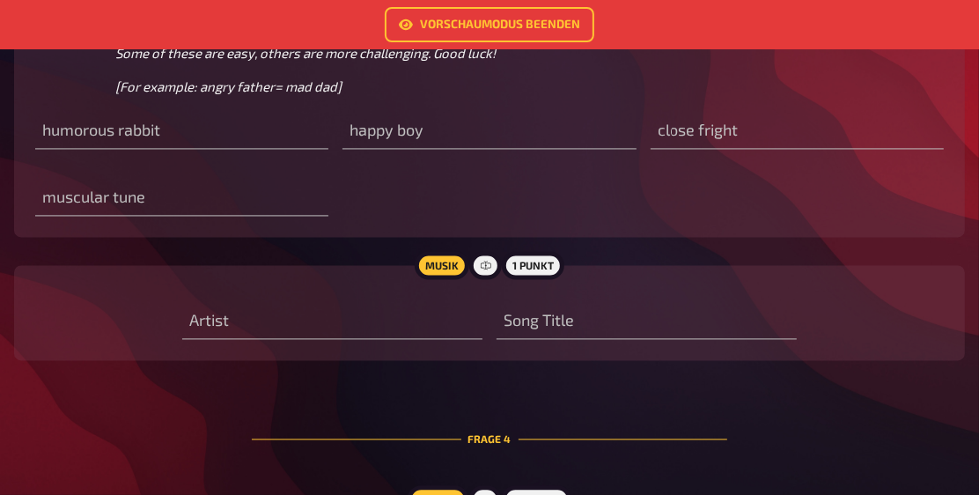
scroll to position [2364, 0]
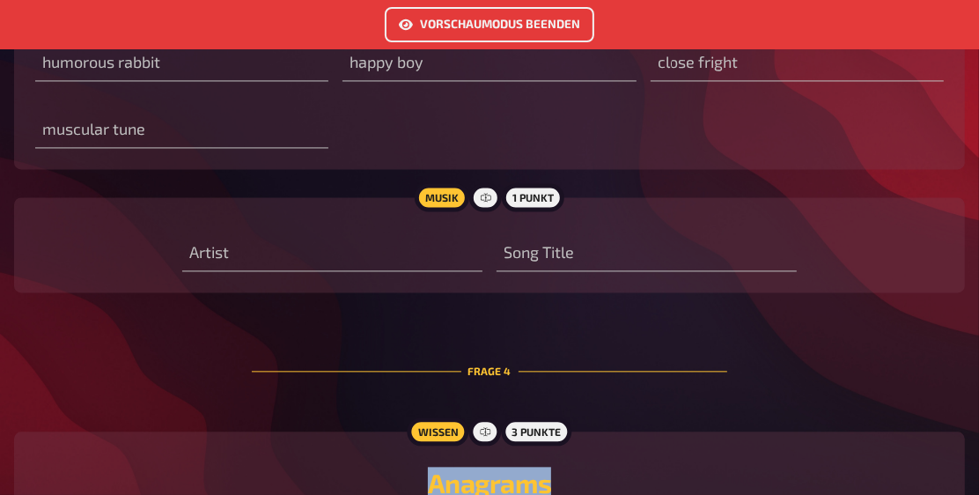
click at [511, 18] on link "Vorschaumodus beenden" at bounding box center [490, 24] width 210 height 35
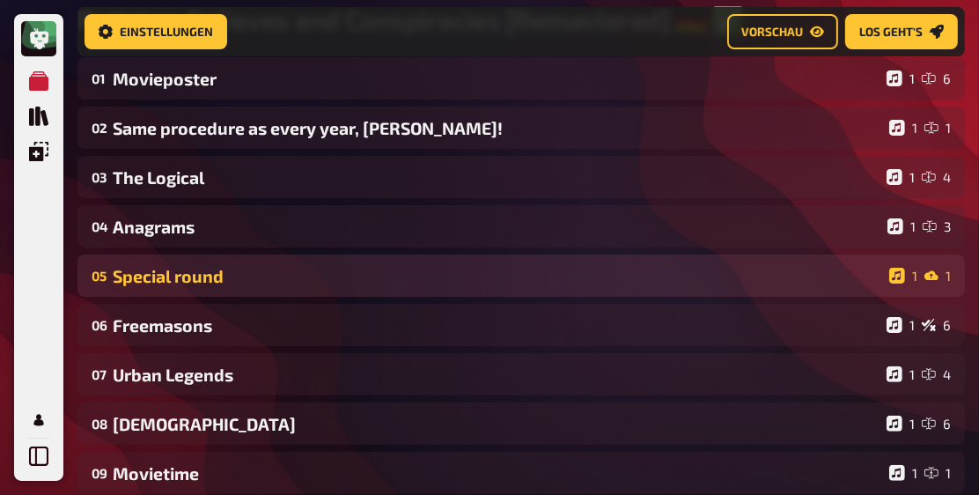
scroll to position [185, 0]
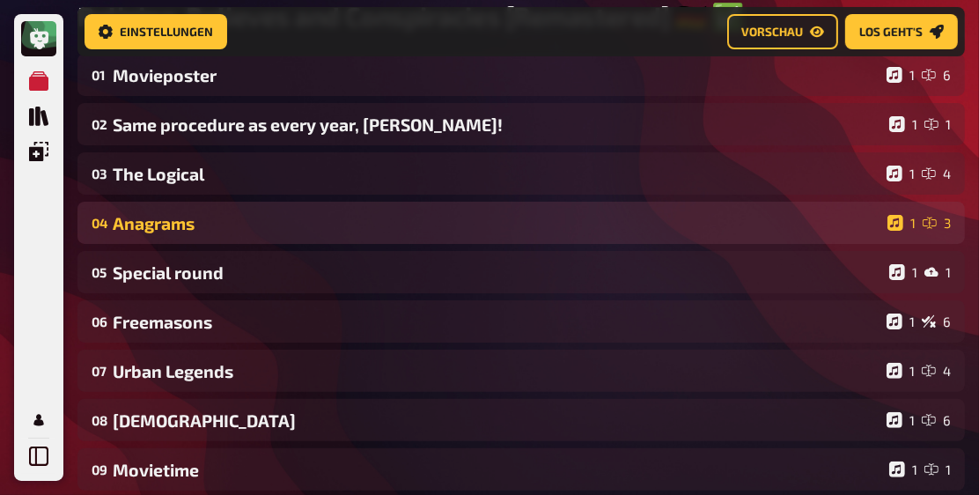
click at [309, 223] on div "Anagrams" at bounding box center [497, 223] width 768 height 20
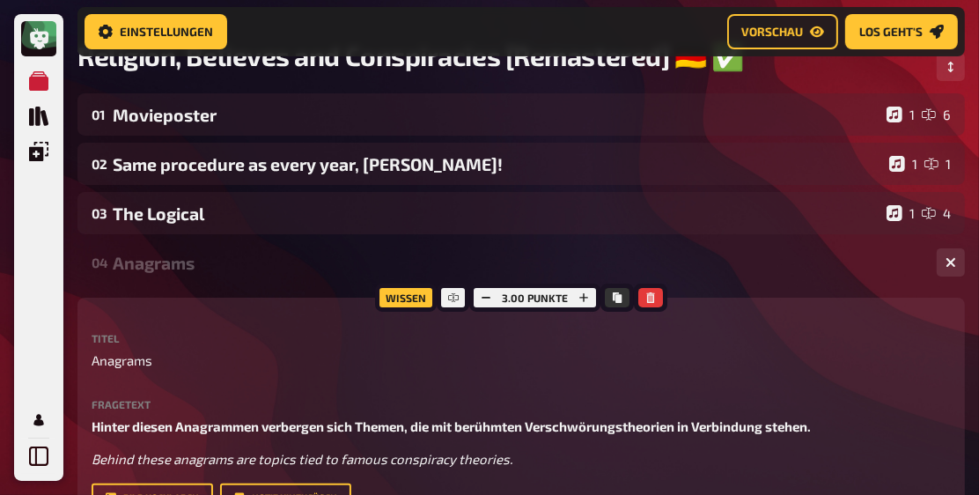
scroll to position [135, 0]
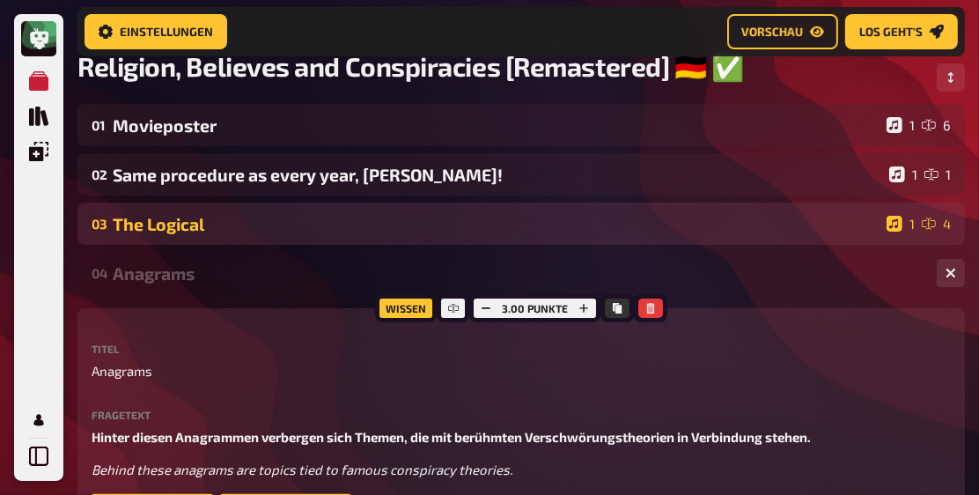
click at [334, 222] on div "The Logical" at bounding box center [496, 224] width 767 height 20
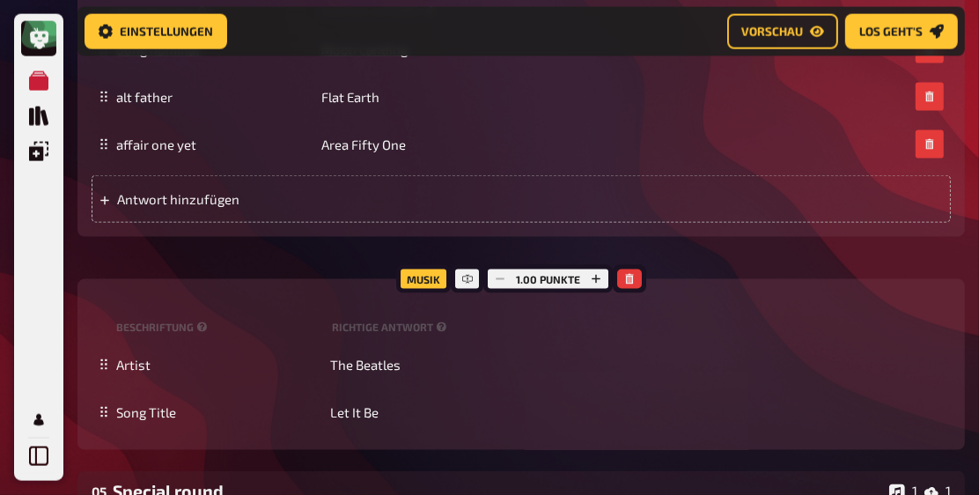
scroll to position [1744, 0]
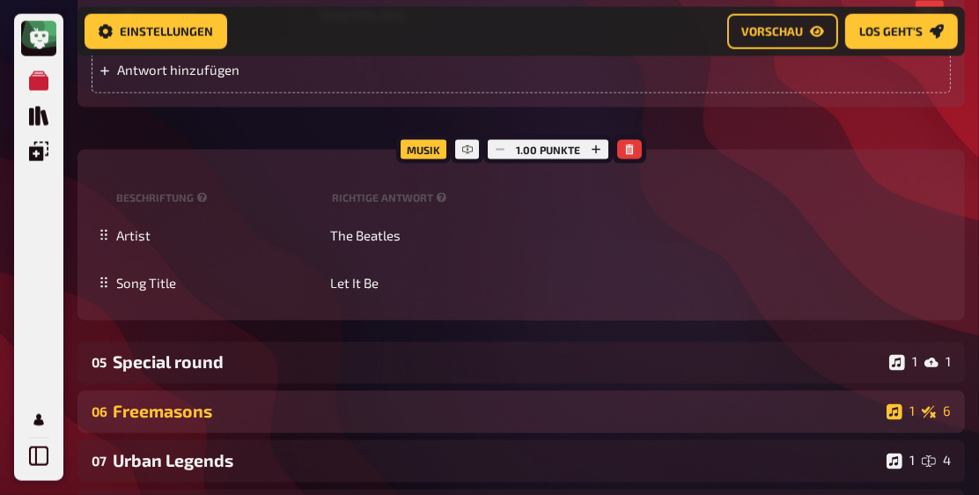
click at [234, 408] on div "Freemasons" at bounding box center [496, 411] width 767 height 20
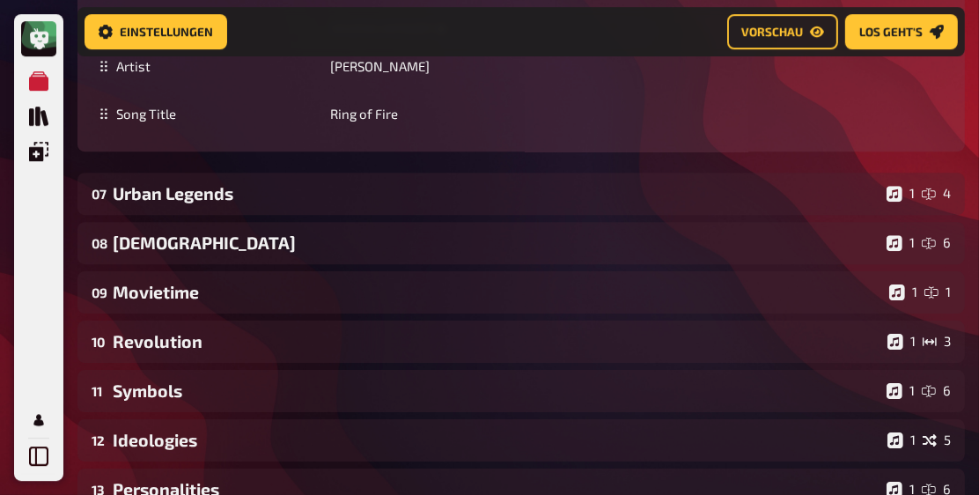
scroll to position [3504, 0]
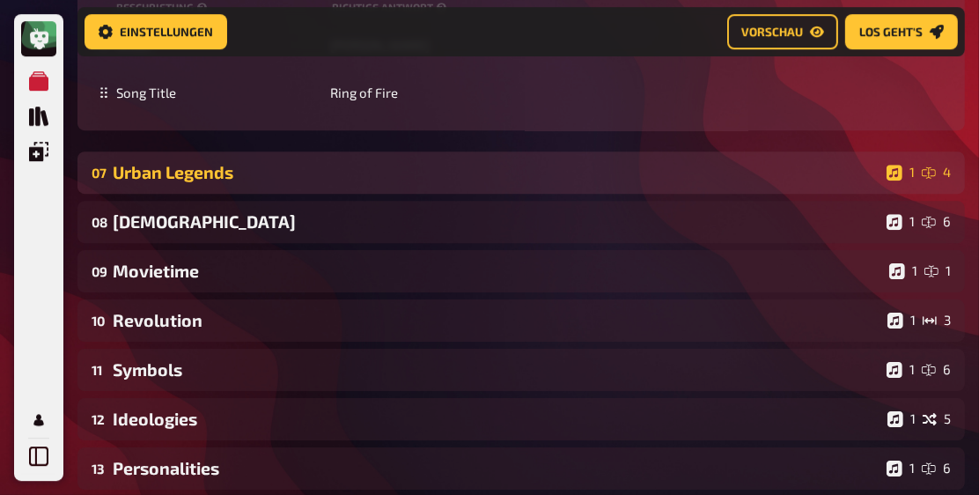
click at [224, 172] on div "Urban Legends" at bounding box center [496, 172] width 767 height 20
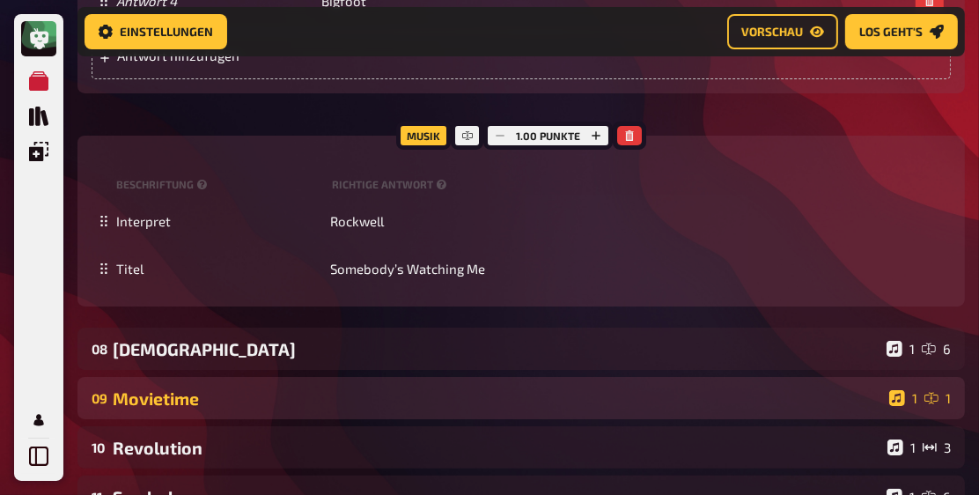
scroll to position [4410, 0]
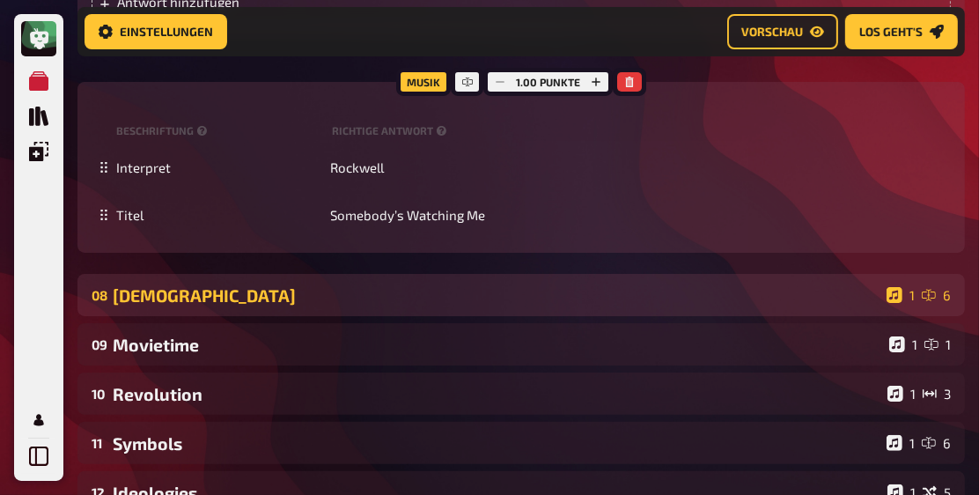
click at [320, 305] on div "[DEMOGRAPHIC_DATA]" at bounding box center [496, 295] width 767 height 20
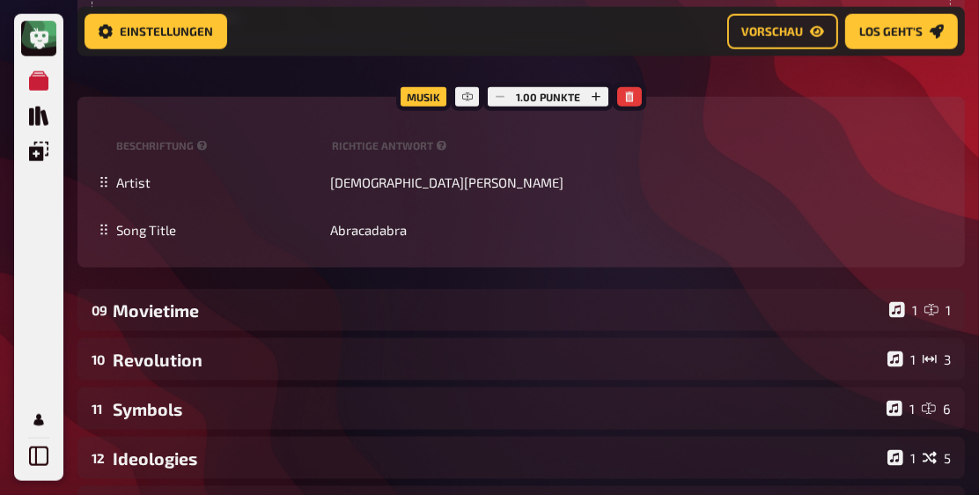
scroll to position [5718, 0]
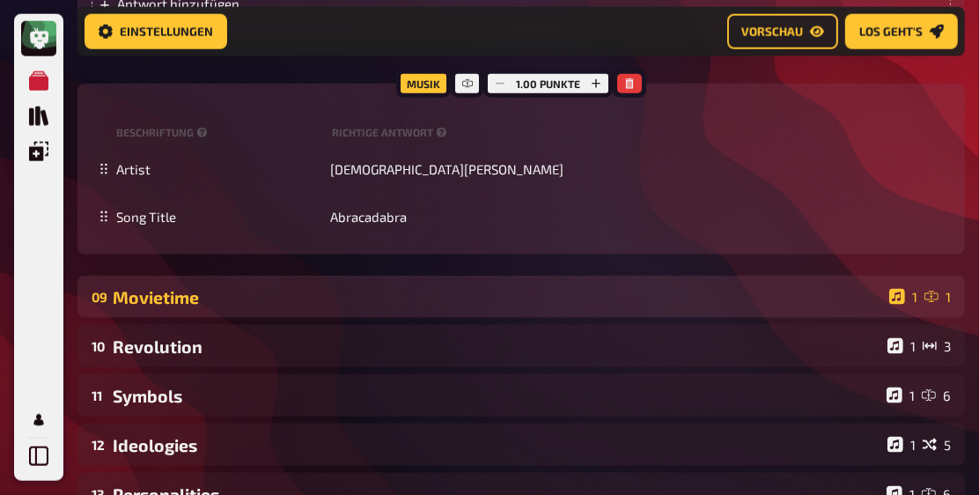
click at [279, 283] on div "09 Movietime 1 1" at bounding box center [520, 297] width 887 height 42
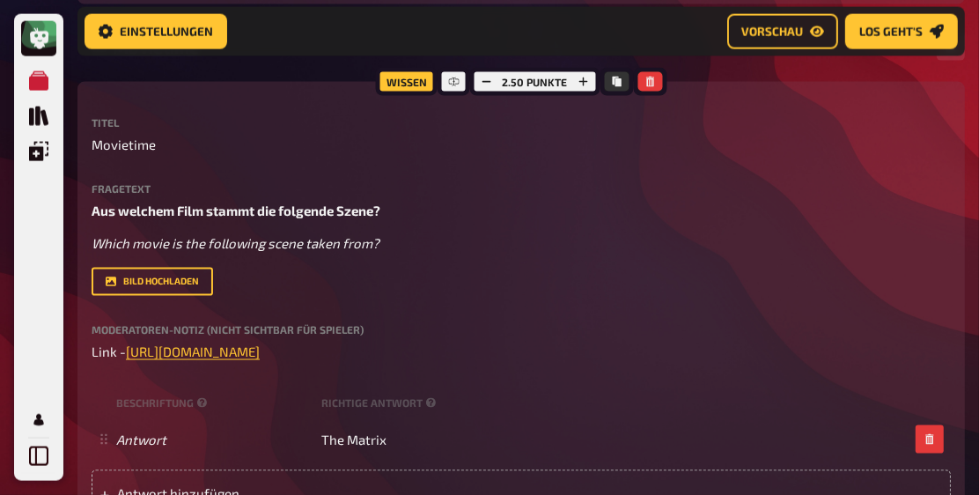
scroll to position [5969, 0]
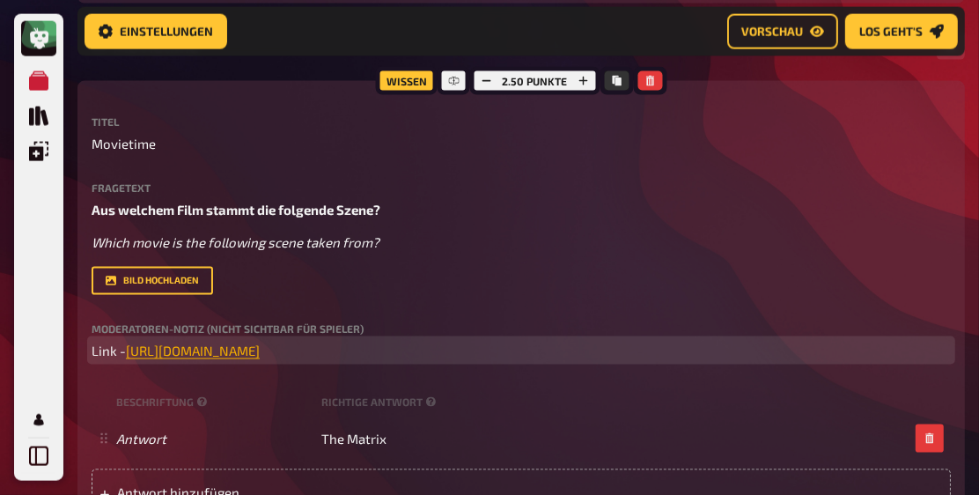
click at [260, 353] on span "https://drive.google.com/file/d/14LN0a0mlHzfnn7p1ZU4of60xGmL6dMvt/view?usp=shar…" at bounding box center [193, 350] width 134 height 16
click at [472, 322] on icon "button" at bounding box center [472, 318] width 11 height 11
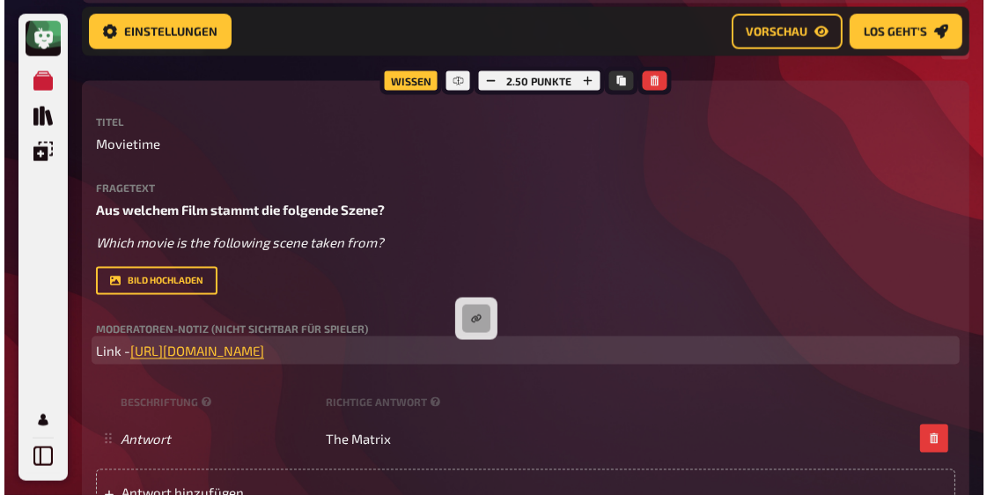
scroll to position [5973, 0]
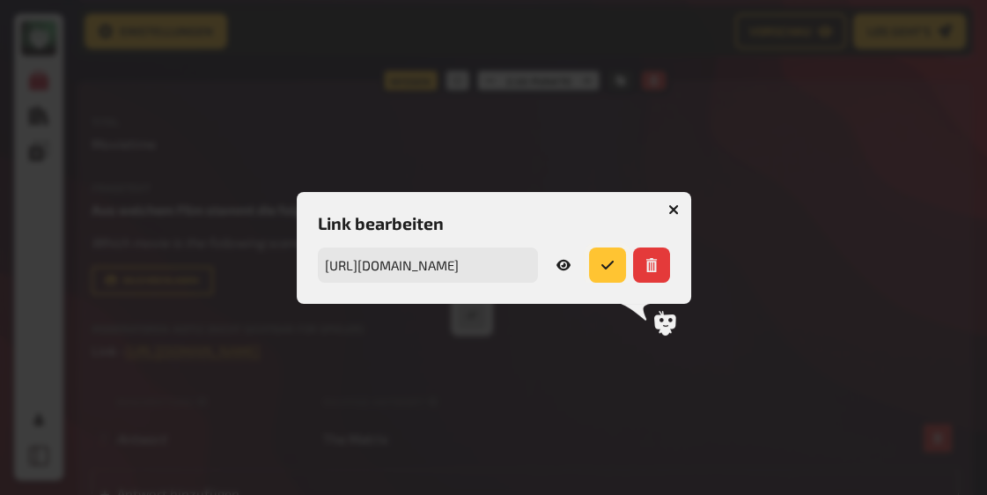
click at [609, 267] on icon "submit" at bounding box center [607, 265] width 14 height 14
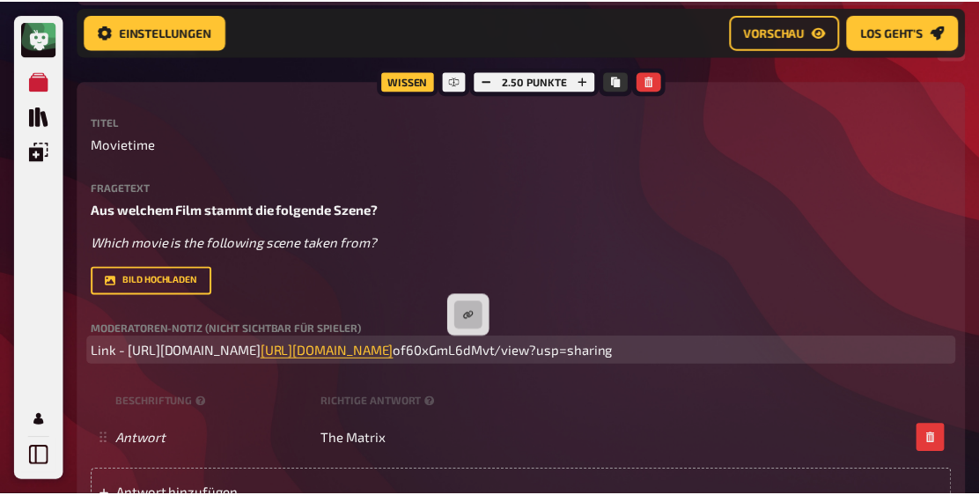
scroll to position [5969, 0]
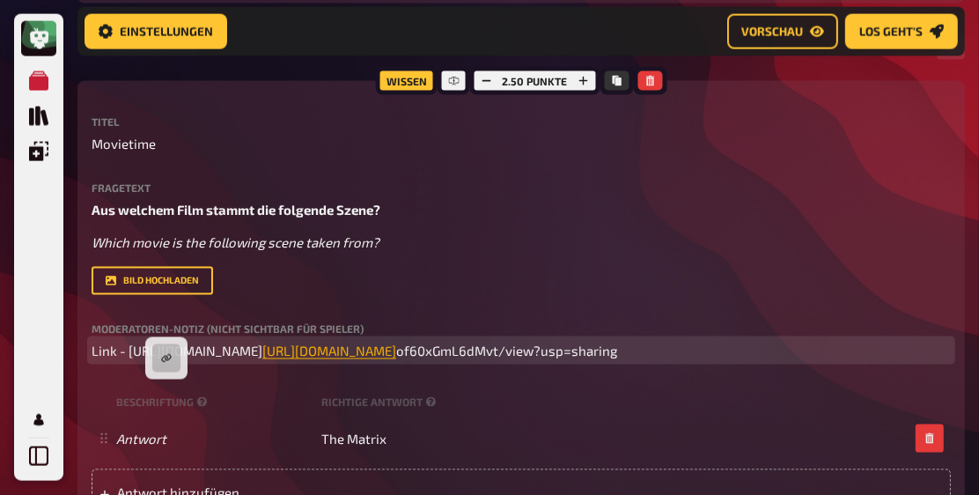
click at [396, 358] on span "https://drive.google.com/file/d/14LN0a0mlHzfnn7p1ZU4of60xGmL6dMvt/view?usp=shar…" at bounding box center [329, 350] width 134 height 16
click at [423, 361] on p "Link - https://drive.google.com/file/d/14LN0a0mlHzfnn7p1ZU4 https://drive.googl…" at bounding box center [521, 351] width 859 height 20
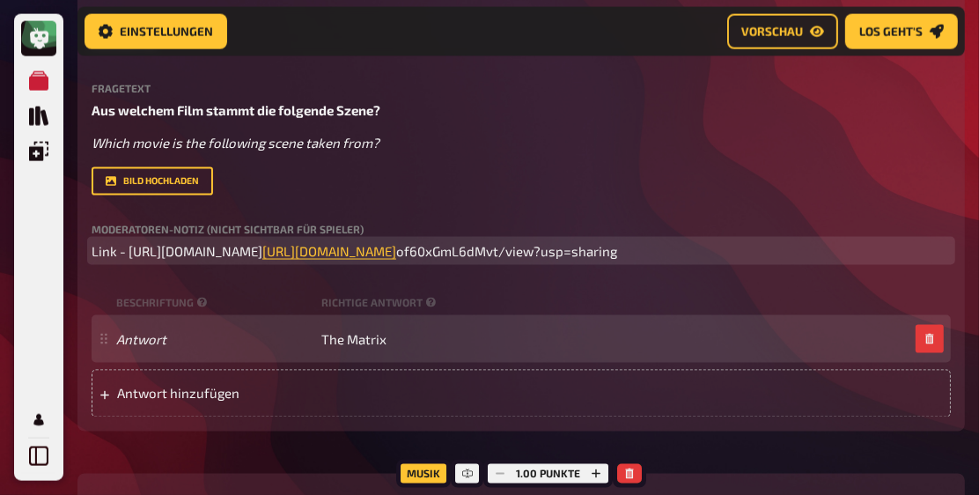
scroll to position [6070, 0]
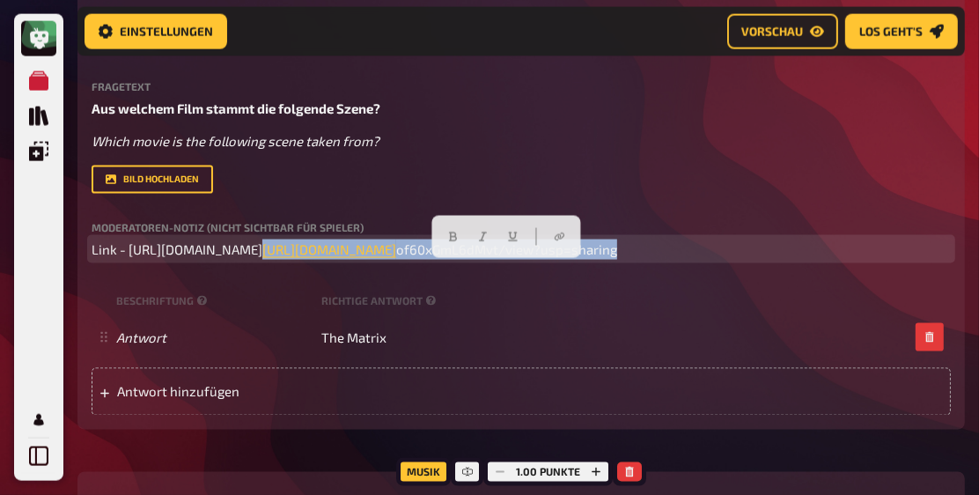
drag, startPoint x: 426, startPoint y: 286, endPoint x: 435, endPoint y: 272, distance: 16.6
click at [435, 260] on p "Link - https://drive.google.com/file/d/14LN0a0mlHzfnn7p1ZU4 https://drive.googl…" at bounding box center [521, 249] width 859 height 20
copy p "https://drive.google.com/file/d/14LN0a0mlHzfnn7p1ZU4of60xGmL6dMvt/view?usp=shar…"
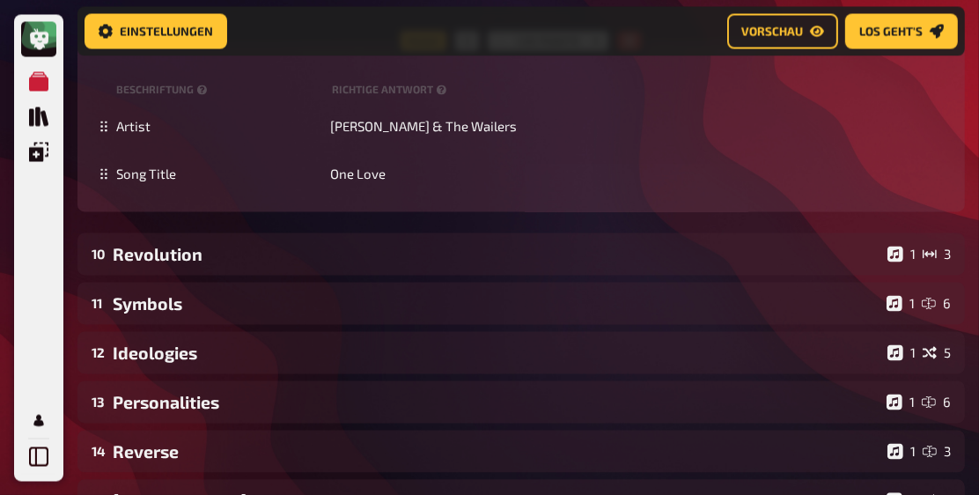
scroll to position [6523, 0]
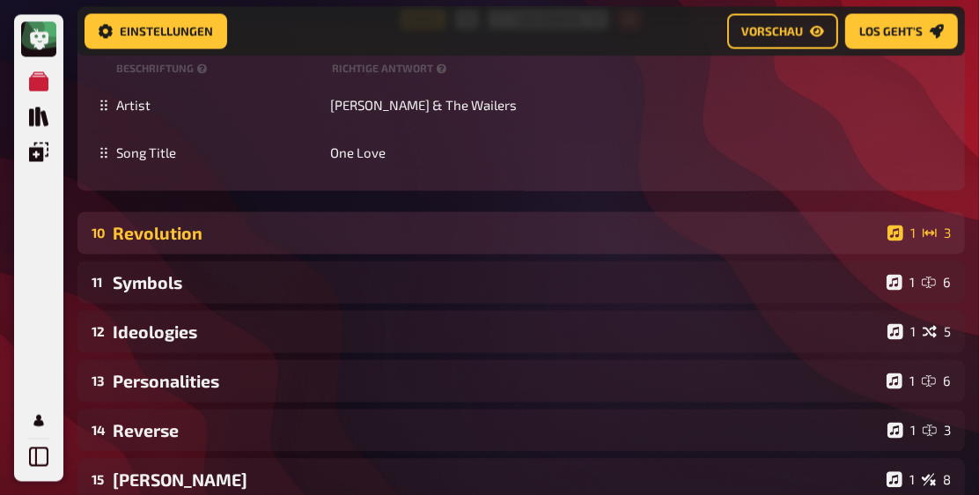
click at [294, 243] on div "Revolution" at bounding box center [497, 233] width 768 height 20
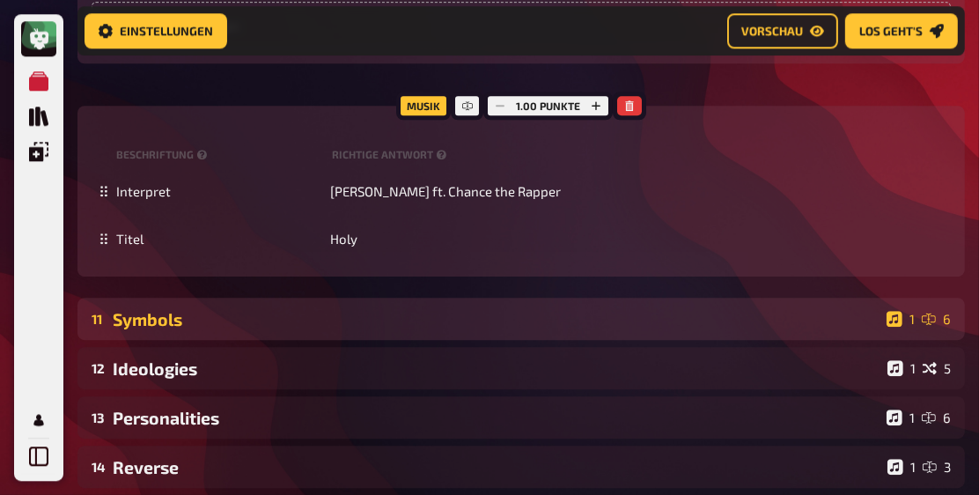
scroll to position [7378, 0]
click at [451, 329] on div "Symbols" at bounding box center [496, 319] width 767 height 20
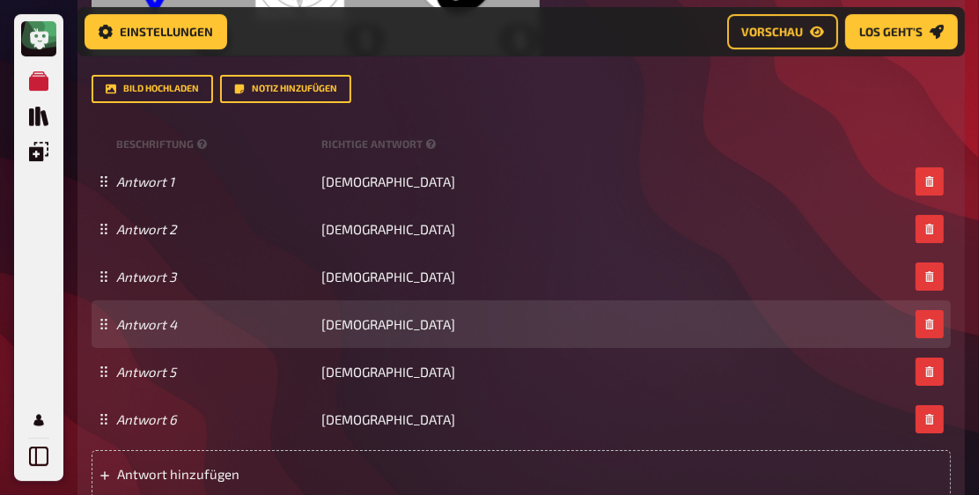
scroll to position [8283, 0]
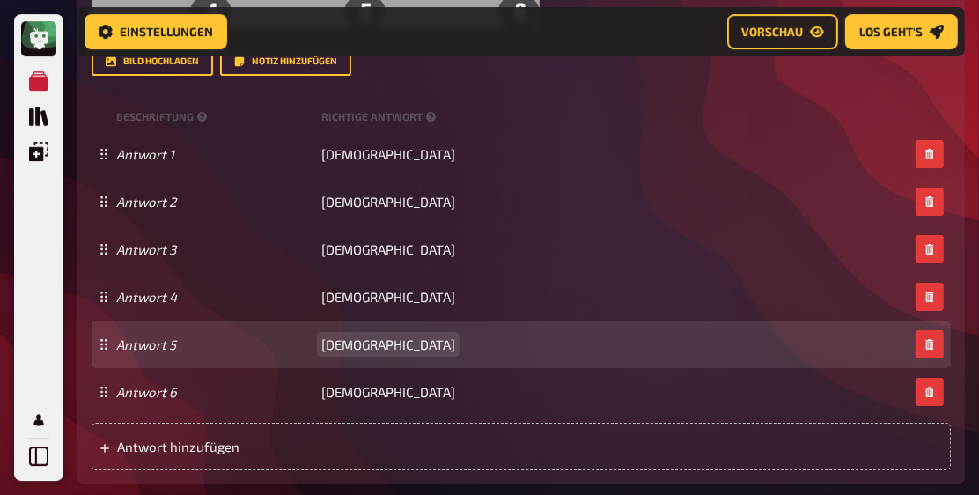
click at [349, 352] on span "Satanism" at bounding box center [388, 344] width 134 height 16
copy span "Satanism"
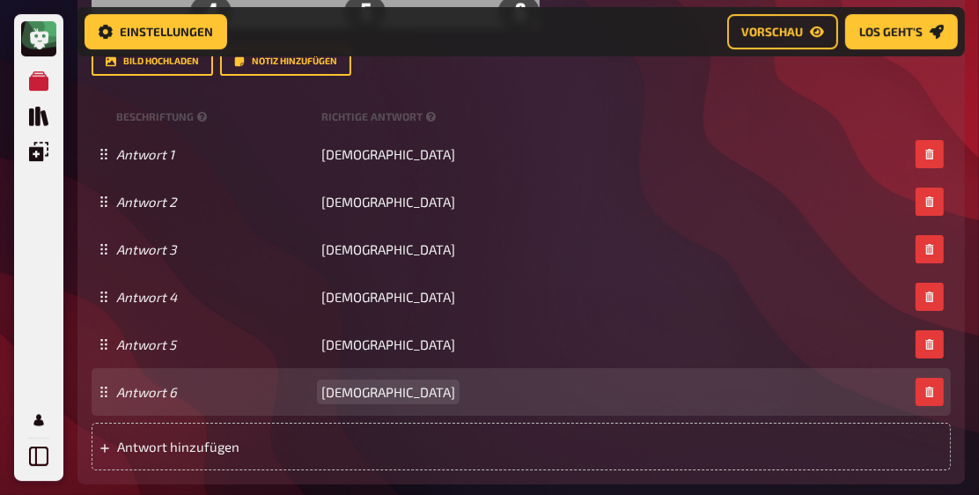
click at [352, 400] on span "Taoism" at bounding box center [388, 392] width 134 height 16
copy span "Taoism"
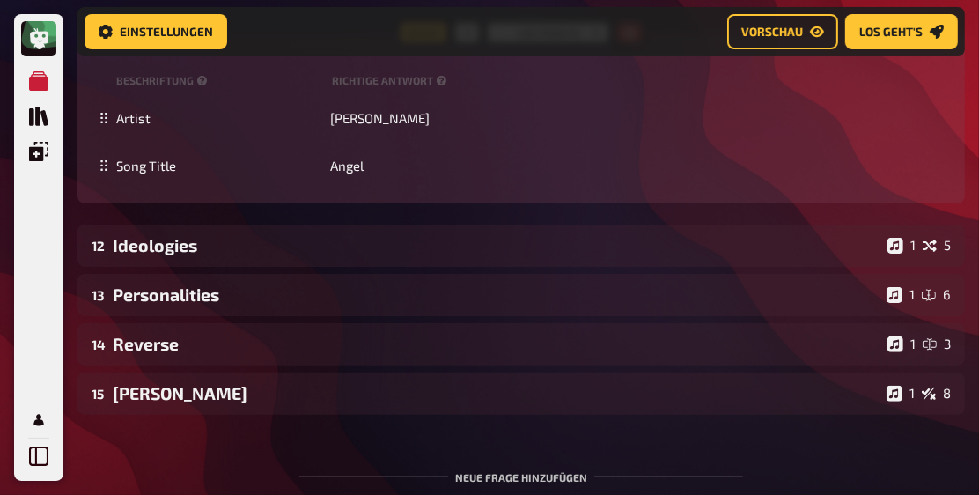
scroll to position [8786, 0]
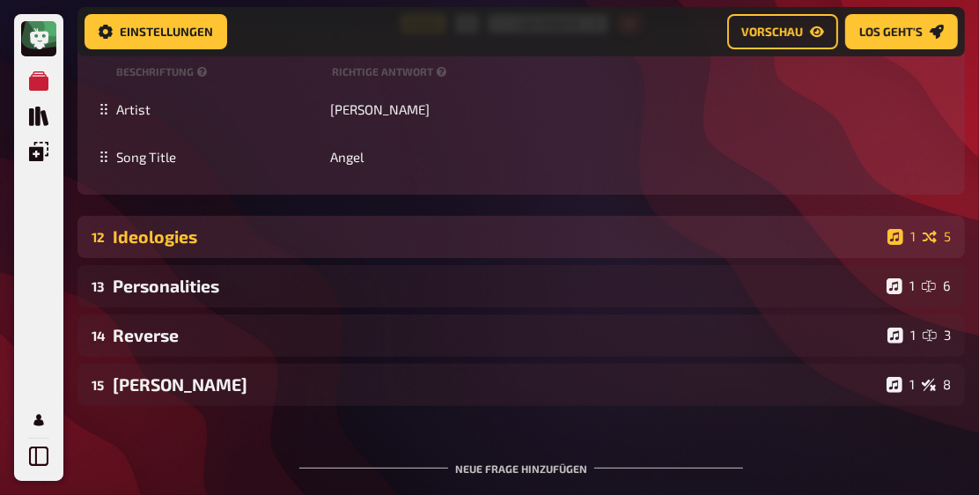
click at [283, 246] on div "Ideologies" at bounding box center [497, 236] width 768 height 20
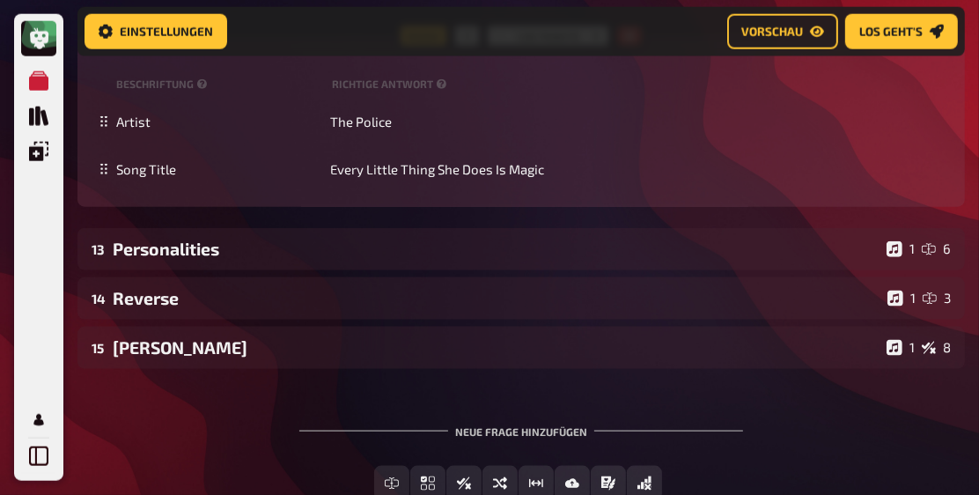
scroll to position [9944, 0]
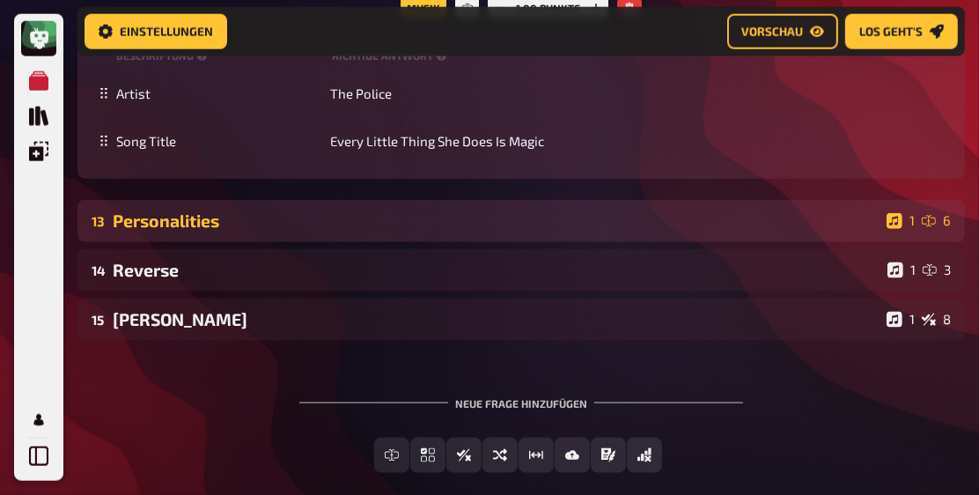
click at [327, 231] on div "Personalities" at bounding box center [496, 220] width 767 height 20
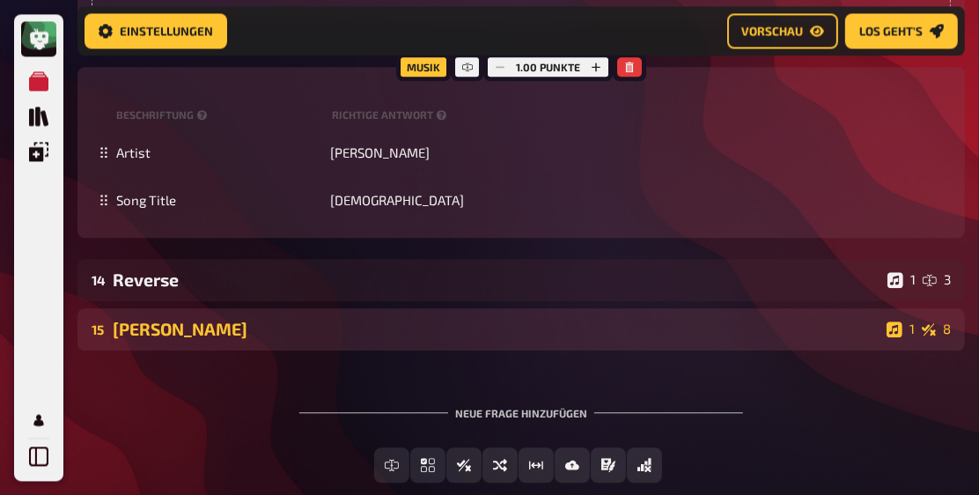
scroll to position [11251, 0]
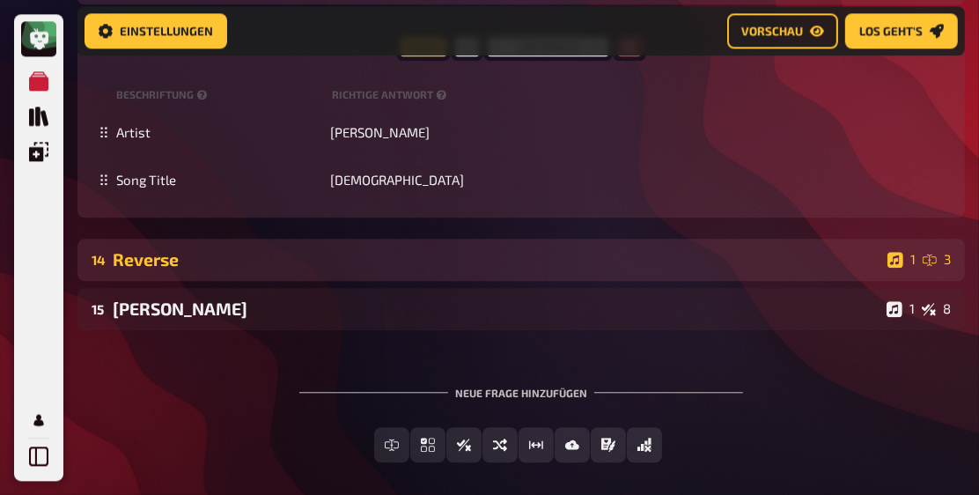
click at [250, 281] on div "14 Reverse 1 3" at bounding box center [520, 260] width 887 height 42
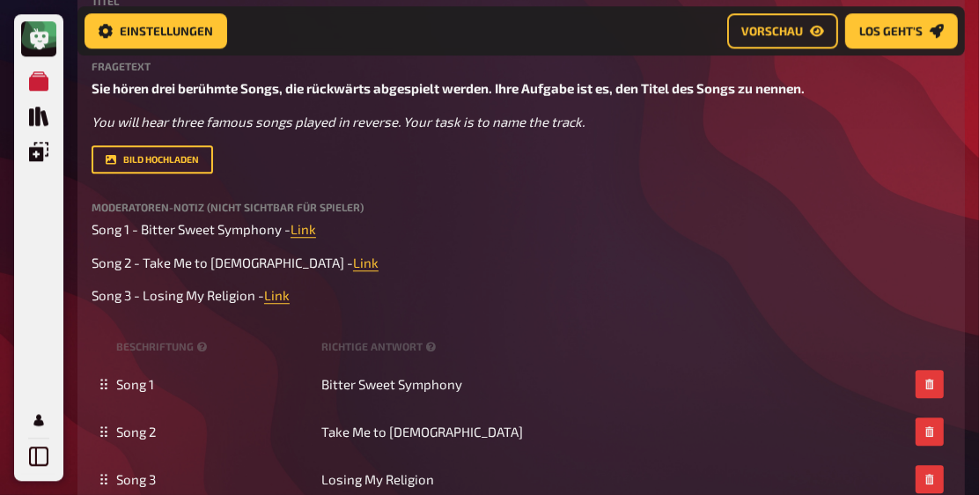
scroll to position [11603, 0]
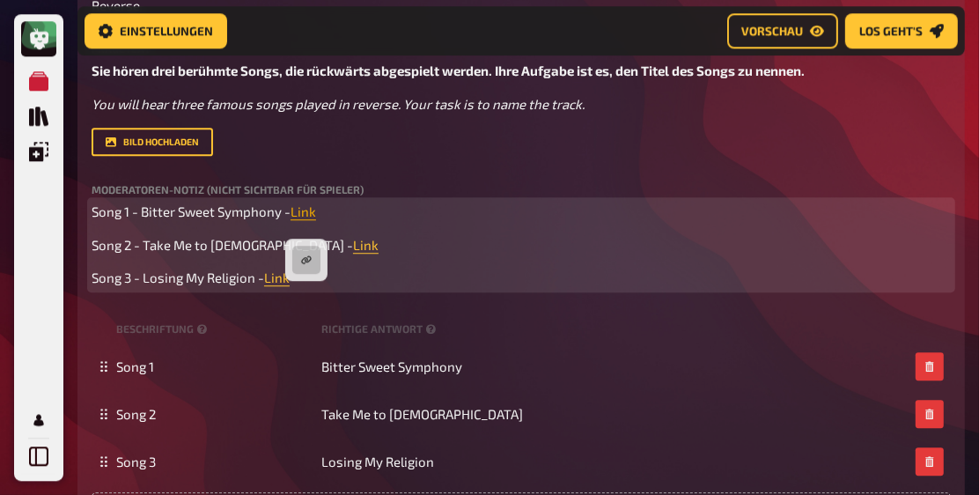
click at [309, 219] on span "Link" at bounding box center [303, 211] width 26 height 16
click at [305, 254] on icon "button" at bounding box center [306, 259] width 11 height 11
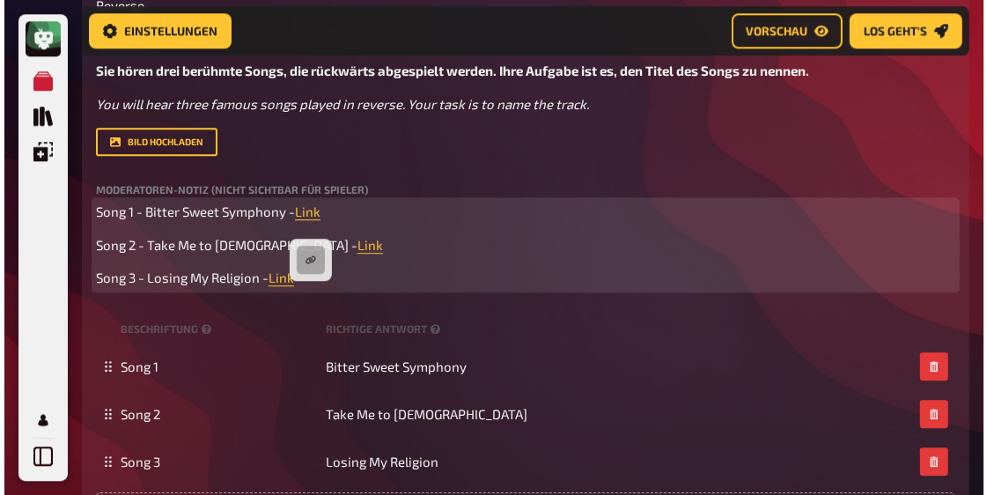
scroll to position [11567, 0]
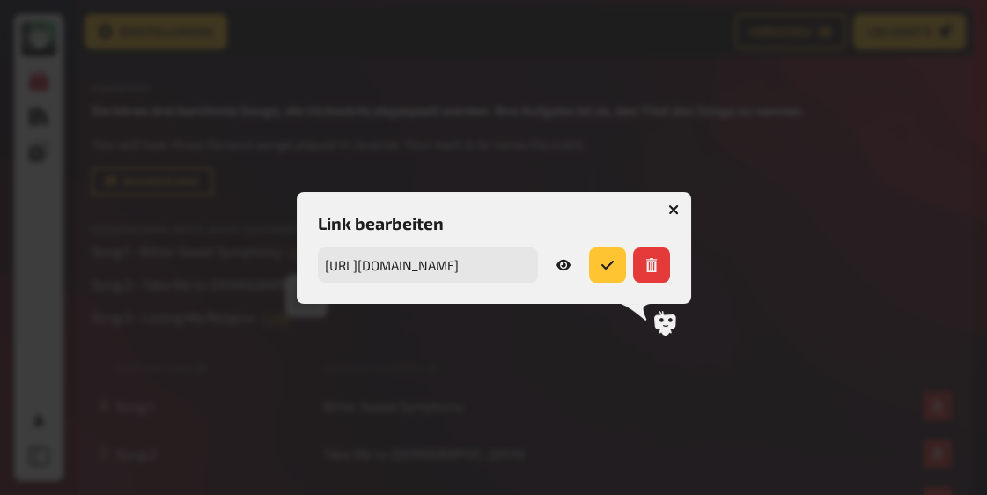
click at [614, 264] on icon "submit" at bounding box center [607, 265] width 14 height 14
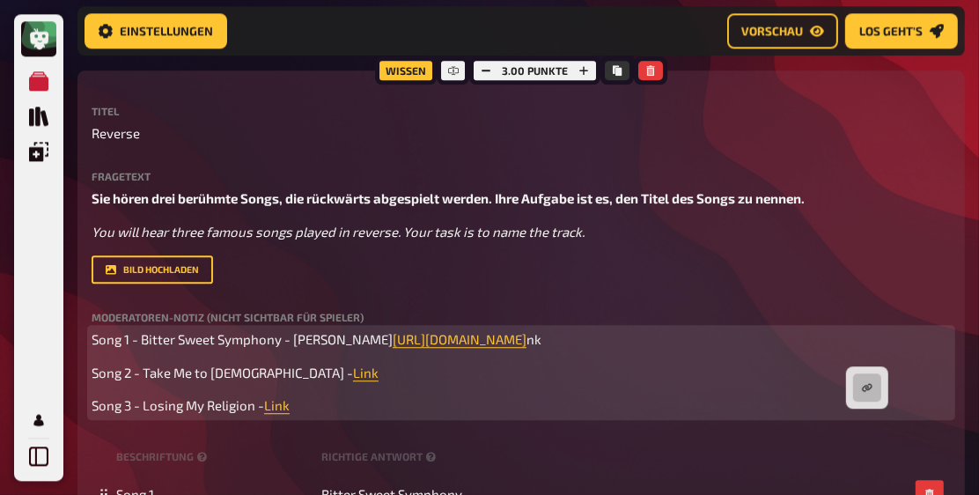
scroll to position [11502, 0]
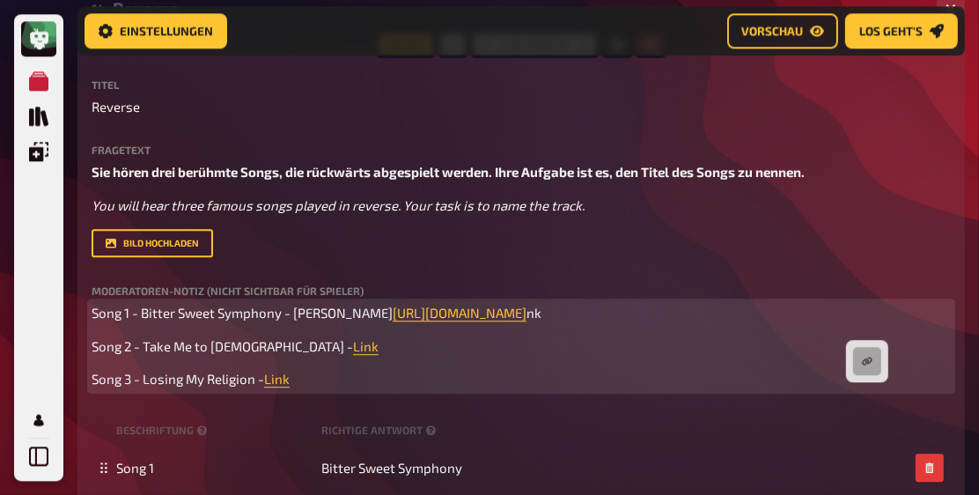
click at [860, 360] on icon "button" at bounding box center [867, 361] width 11 height 11
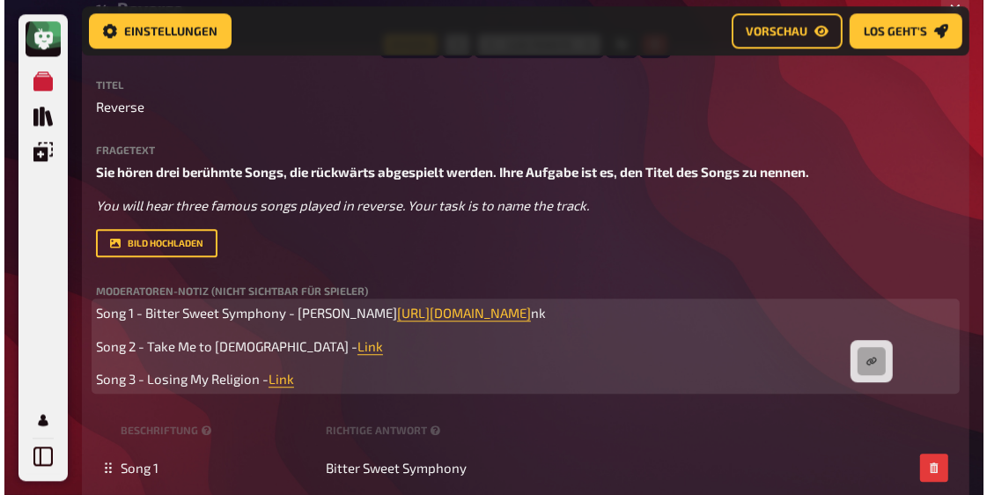
scroll to position [11465, 0]
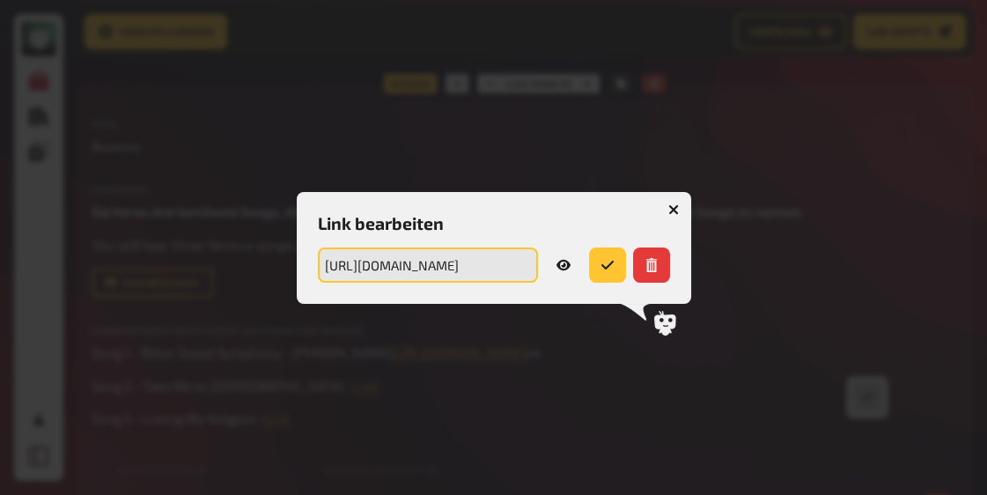
click at [483, 266] on input "https://drive.google.com/file/d/1Wg65xk7S389ApJGIUT4GPDoyGmbau3fB/view?usp=shar…" at bounding box center [428, 264] width 220 height 35
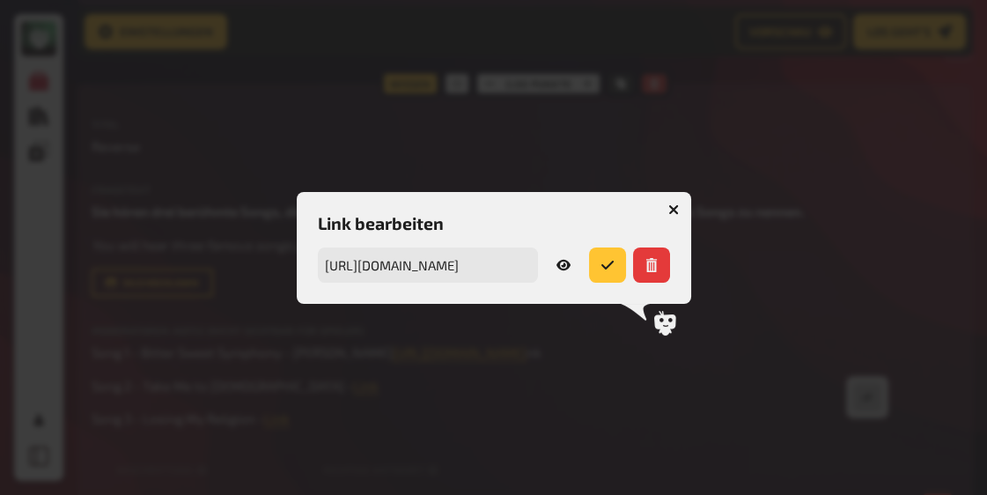
click at [673, 215] on button "button" at bounding box center [673, 209] width 28 height 28
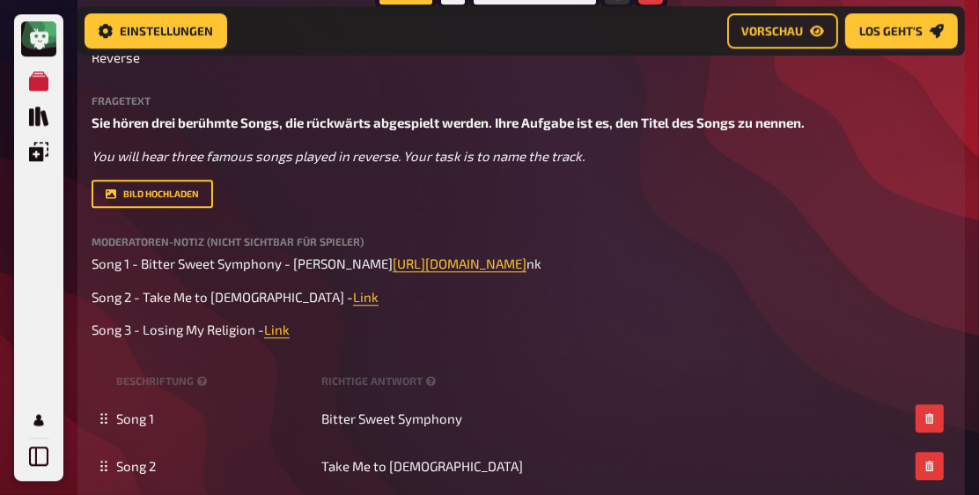
scroll to position [11552, 0]
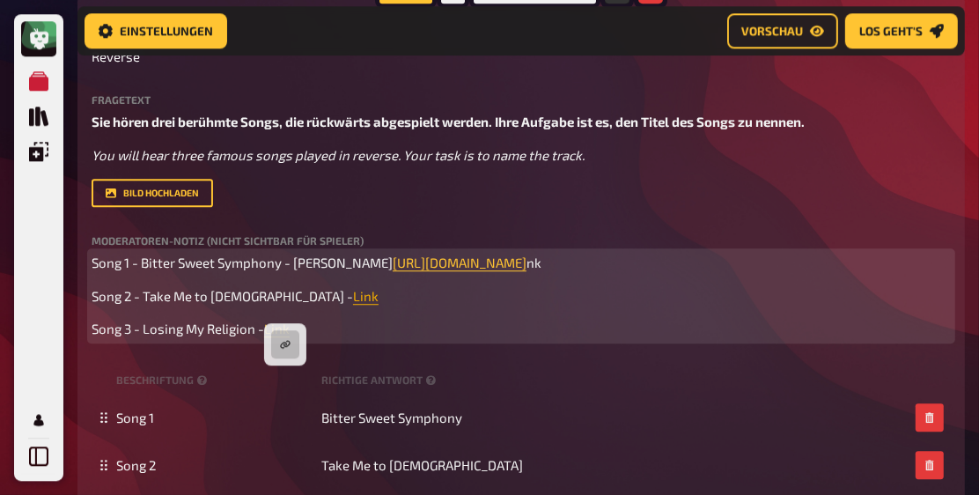
click at [353, 304] on span "Link" at bounding box center [366, 296] width 26 height 16
click at [293, 336] on button "button" at bounding box center [285, 344] width 28 height 28
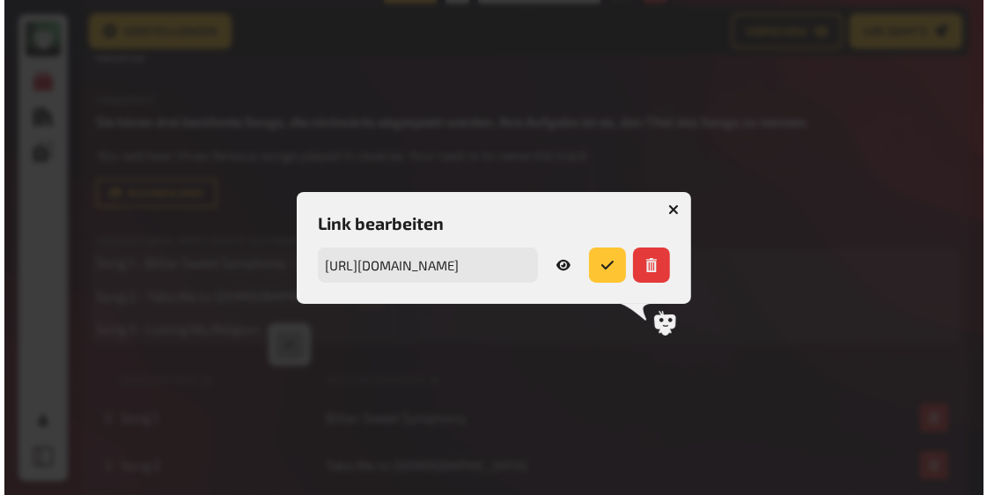
scroll to position [11516, 0]
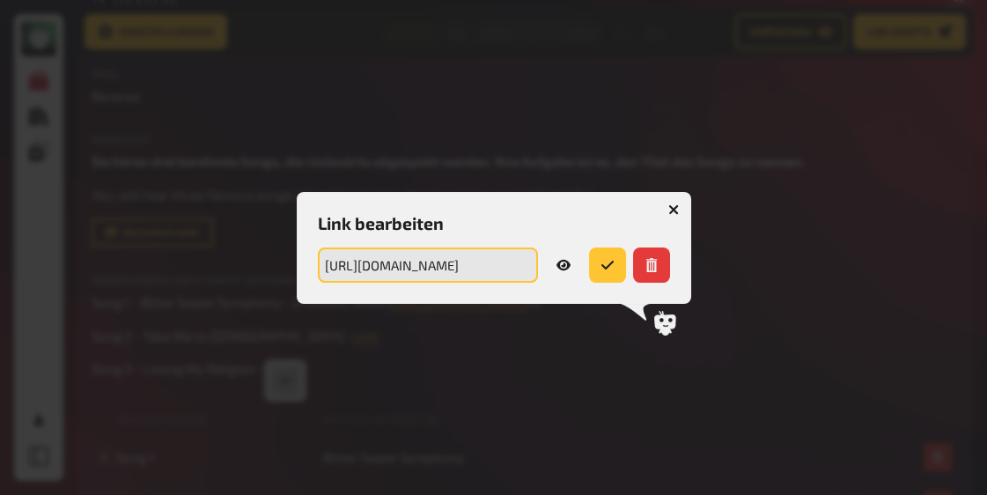
click at [460, 251] on input "https://drive.google.com/file/d/1JOBJt7I8_F-g3Yitok4eOIIrIlfnkIPA/view?usp=shar…" at bounding box center [428, 264] width 220 height 35
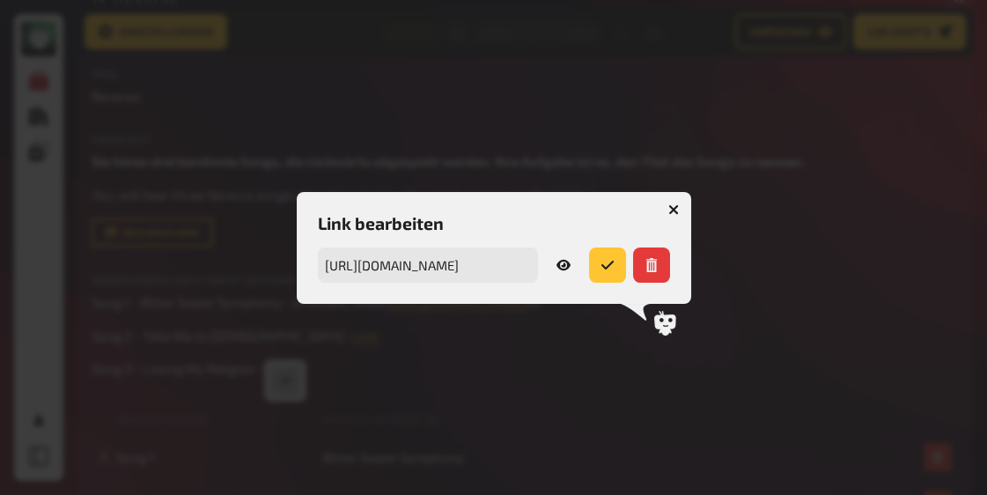
click at [673, 210] on icon "button" at bounding box center [673, 209] width 17 height 17
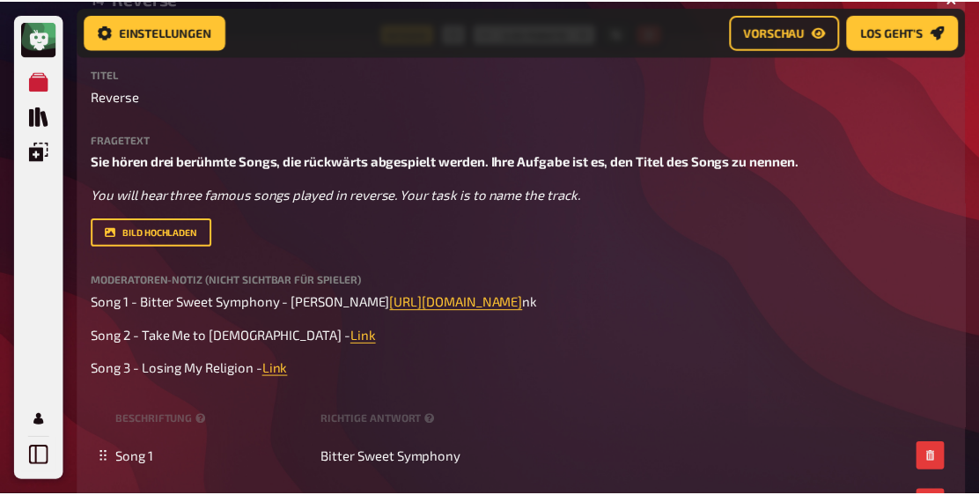
scroll to position [11552, 0]
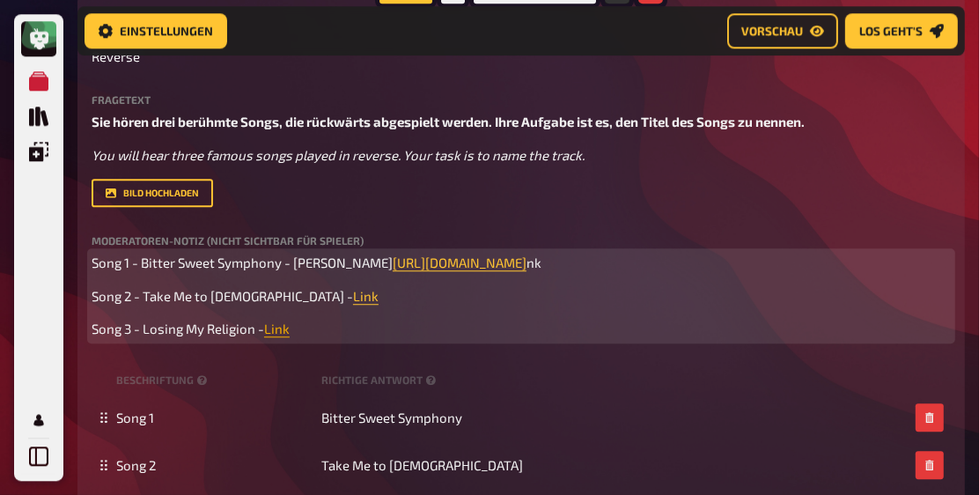
click at [278, 336] on span "Link" at bounding box center [277, 328] width 26 height 16
click at [285, 374] on button "button" at bounding box center [277, 377] width 28 height 28
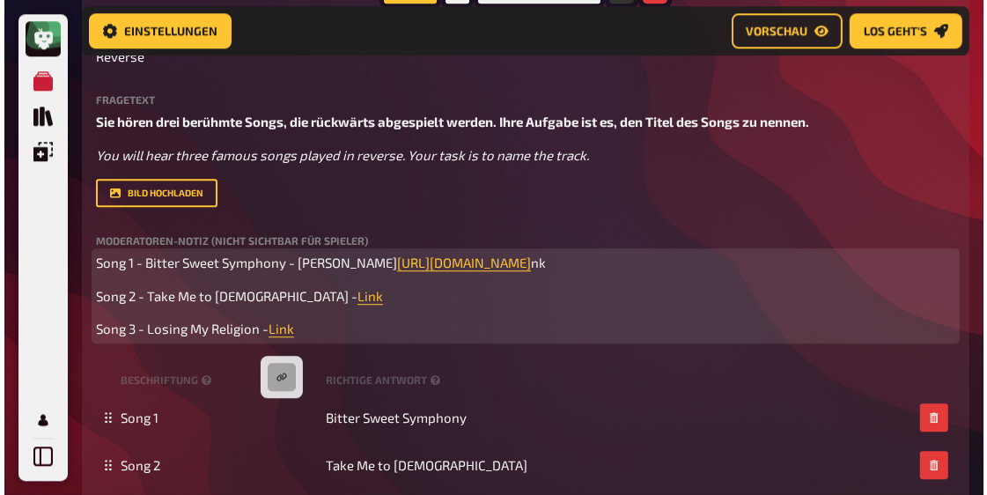
scroll to position [11515, 0]
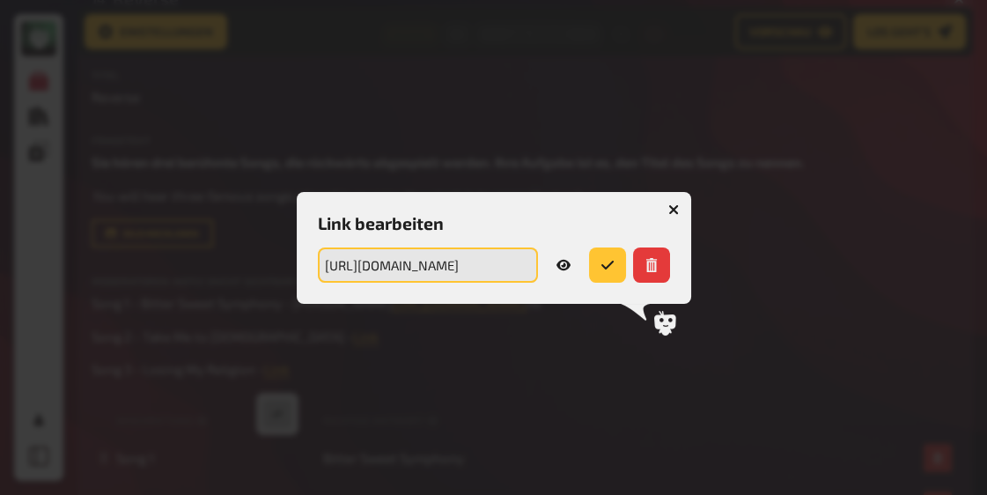
click at [493, 260] on input "https://drive.google.com/file/d/1RE_NXbrfb6Zl-HM7H8wqOq2-bhmJGgLw/view?usp=shar…" at bounding box center [428, 264] width 220 height 35
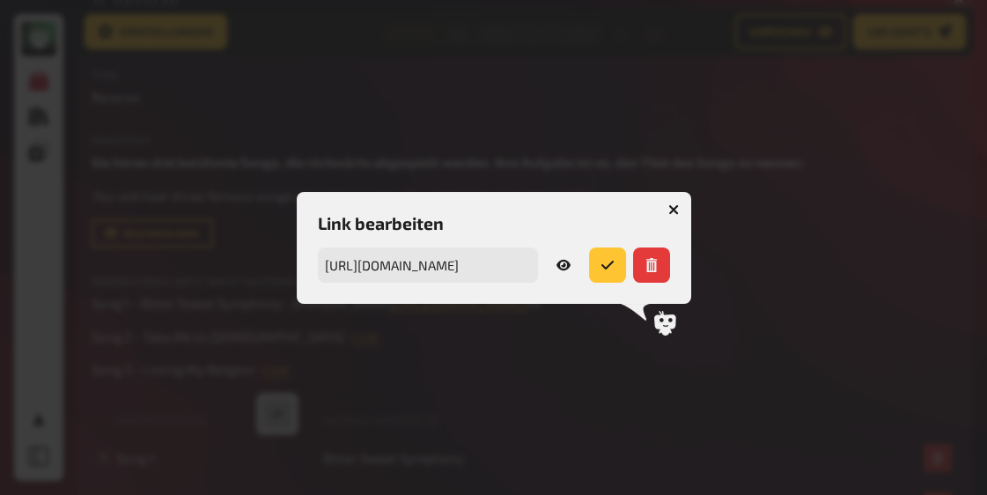
click at [671, 205] on icon "button" at bounding box center [673, 209] width 11 height 11
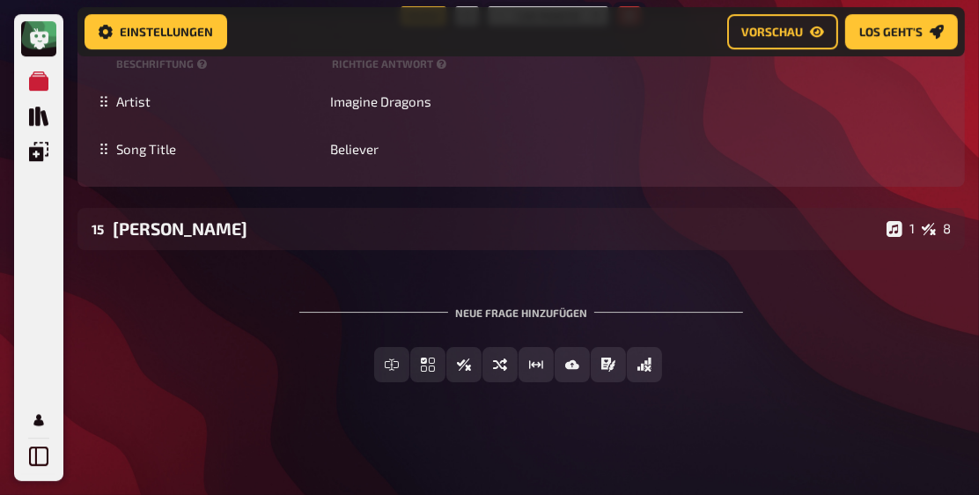
scroll to position [12265, 0]
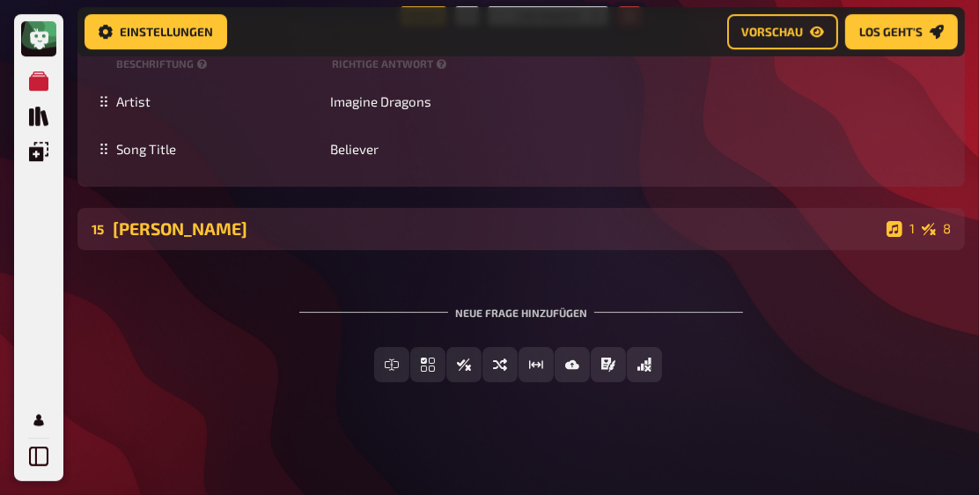
click at [236, 238] on div "[PERSON_NAME]" at bounding box center [496, 228] width 767 height 20
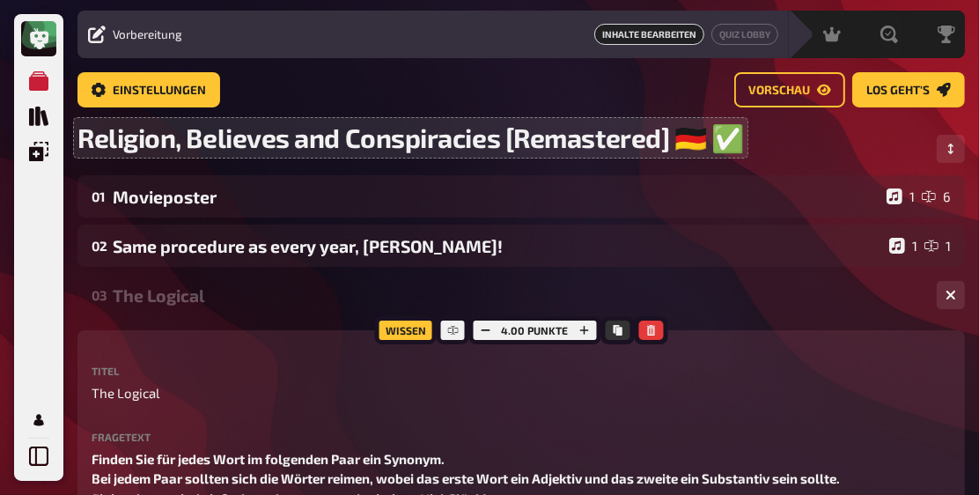
scroll to position [50, 0]
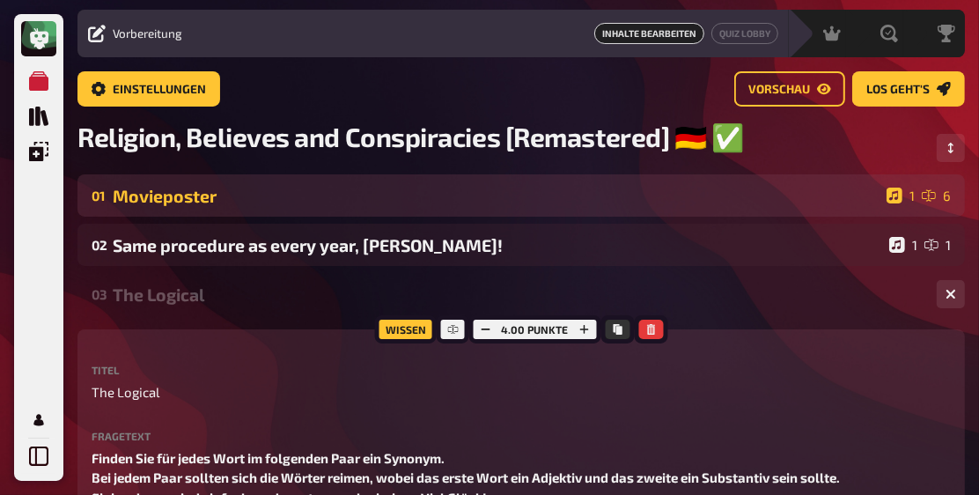
click at [270, 197] on div "Movieposter" at bounding box center [496, 196] width 767 height 20
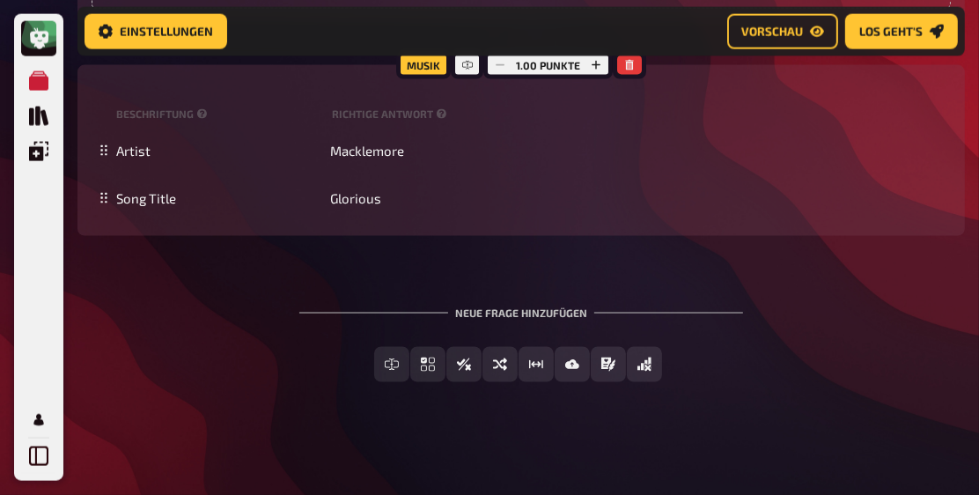
scroll to position [14638, 0]
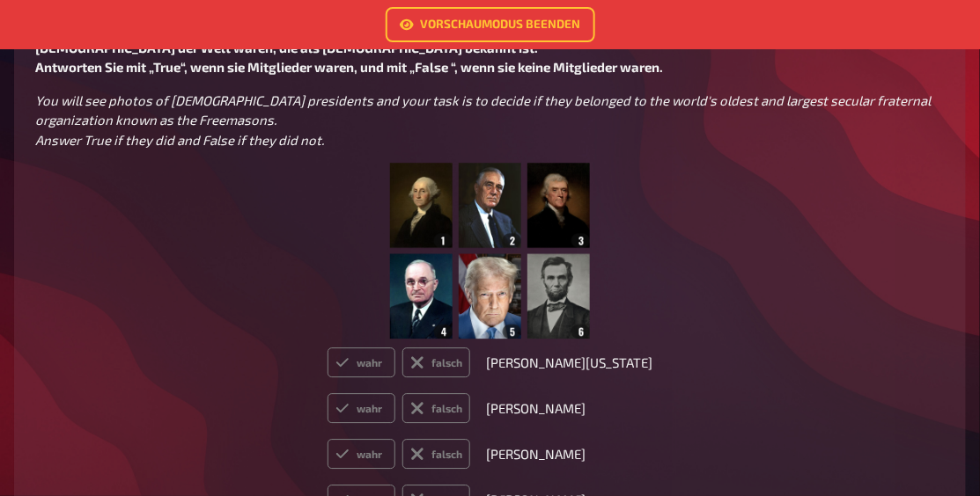
scroll to position [4326, 0]
click at [431, 193] on img at bounding box center [489, 250] width 199 height 176
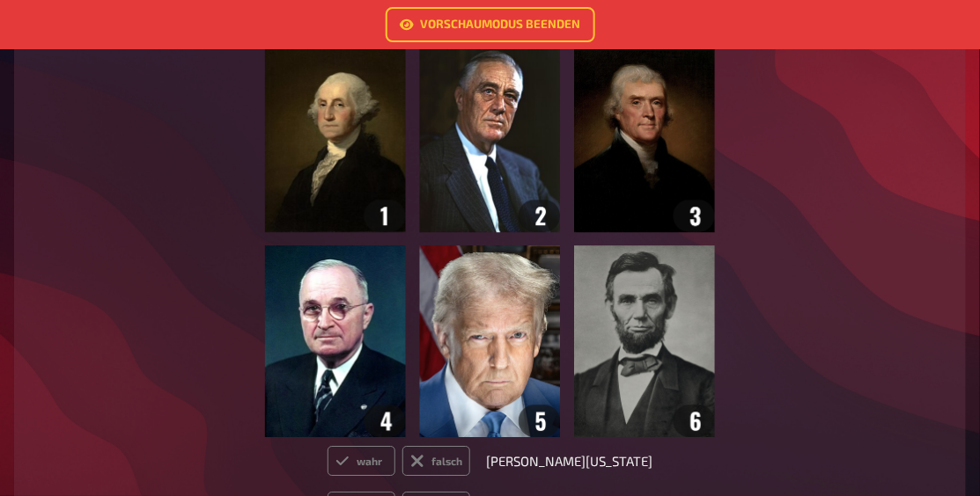
scroll to position [4426, 0]
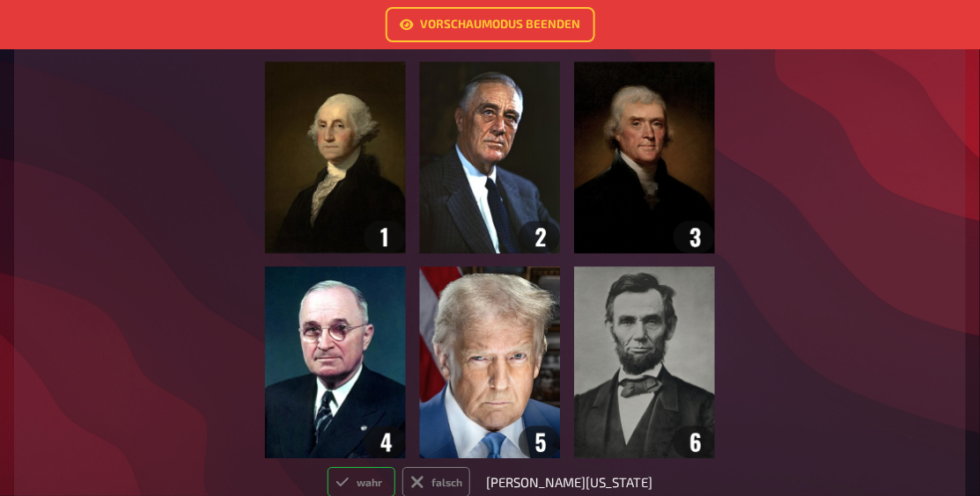
click at [380, 470] on label "wahr" at bounding box center [361, 482] width 68 height 30
click at [327, 467] on input "wahr" at bounding box center [327, 467] width 1 height 1
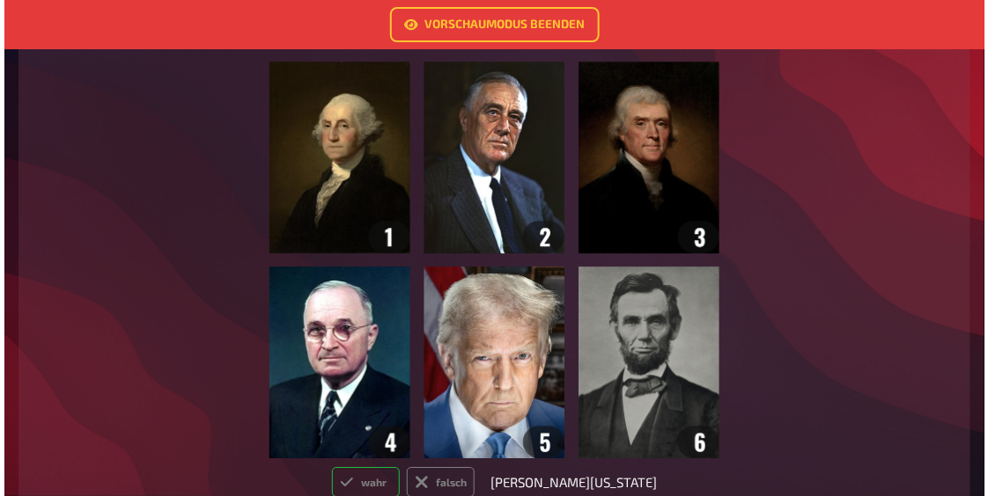
scroll to position [4429, 0]
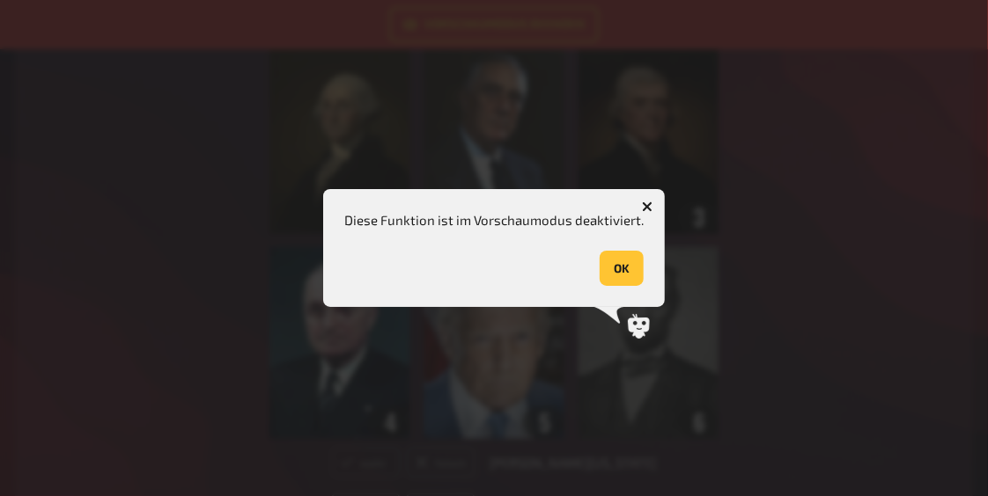
click at [642, 202] on icon "button" at bounding box center [647, 207] width 11 height 11
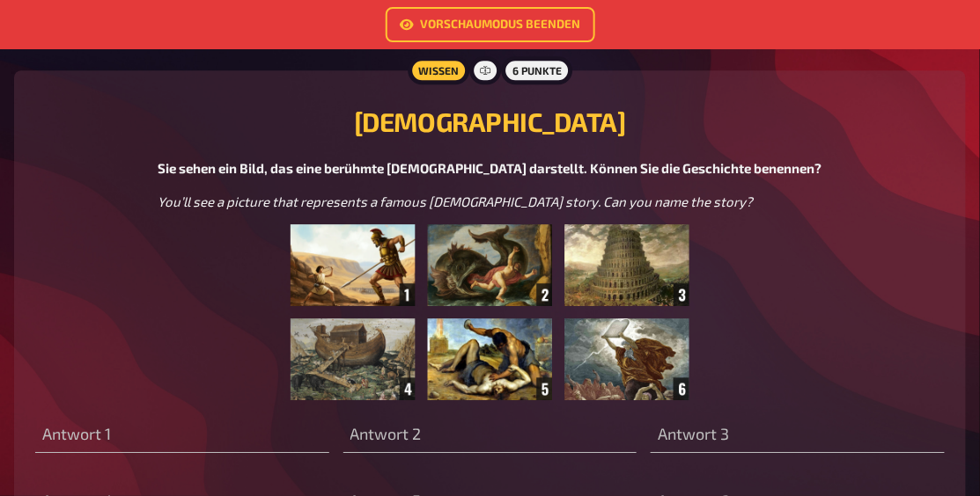
scroll to position [6136, 0]
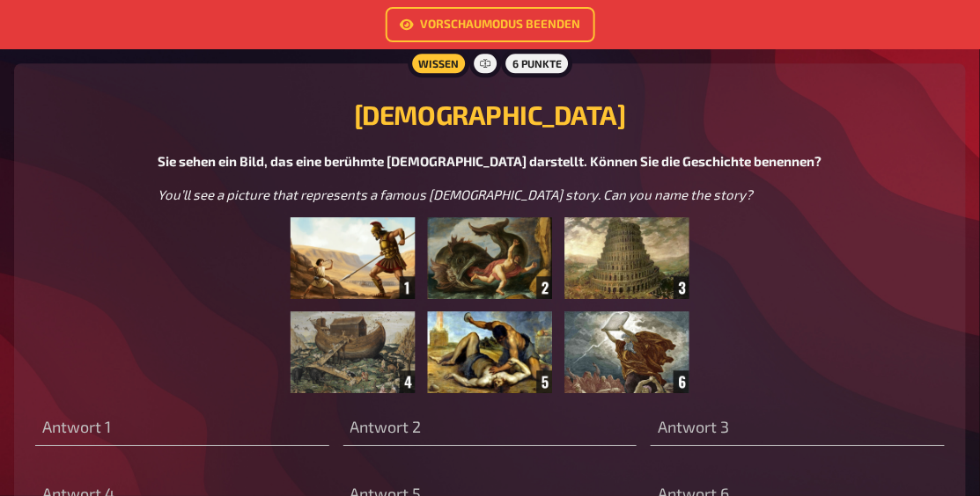
click at [329, 242] on img at bounding box center [489, 305] width 399 height 176
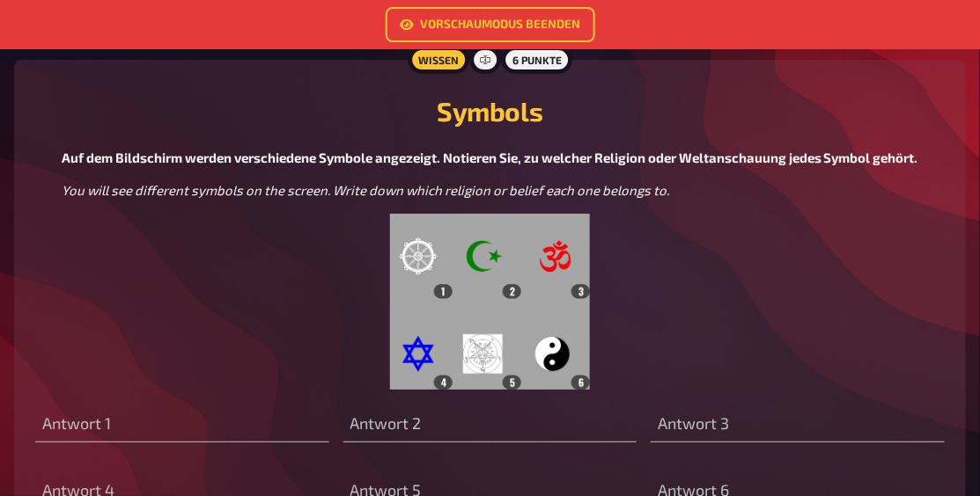
scroll to position [8047, 0]
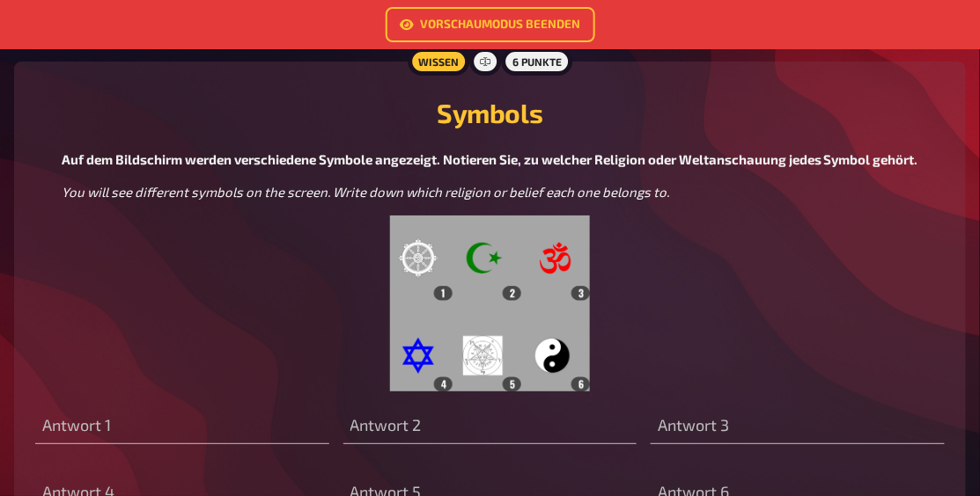
click at [549, 269] on img at bounding box center [489, 304] width 199 height 176
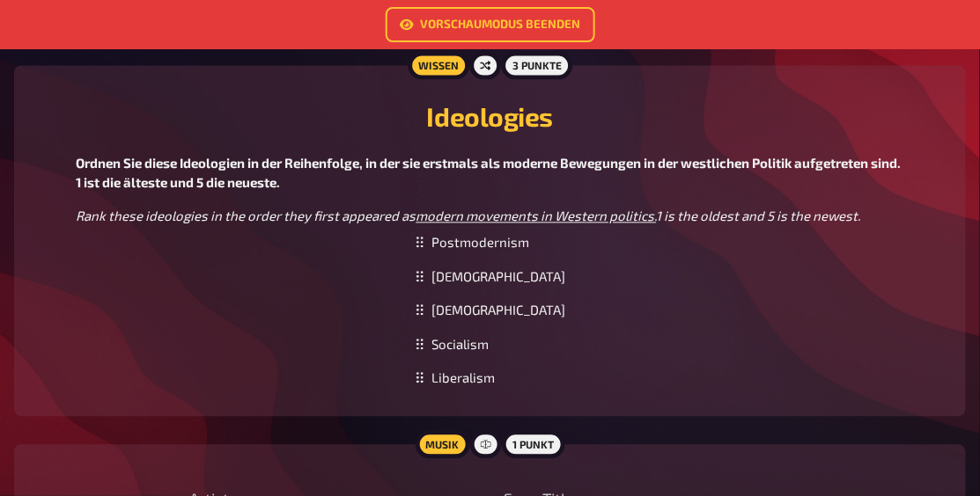
scroll to position [9003, 0]
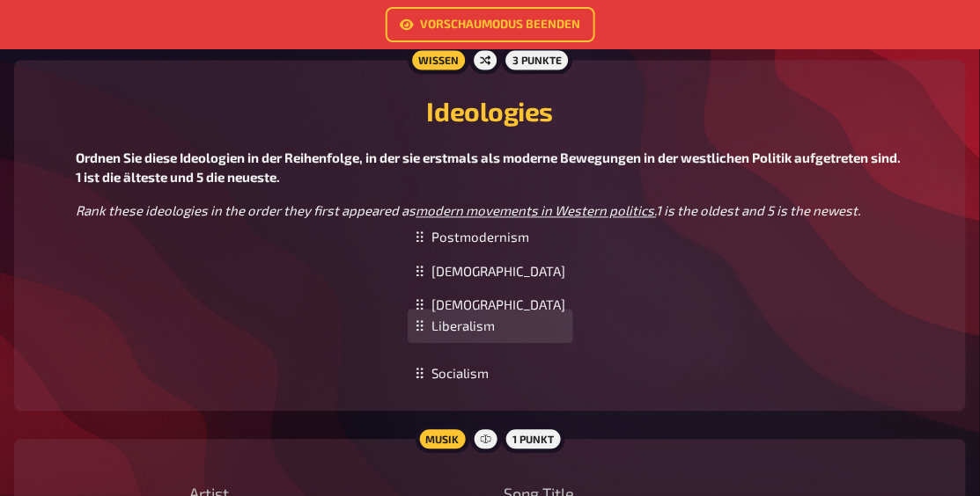
drag, startPoint x: 476, startPoint y: 386, endPoint x: 487, endPoint y: 338, distance: 48.7
click at [487, 338] on div "Liberalism" at bounding box center [490, 326] width 165 height 34
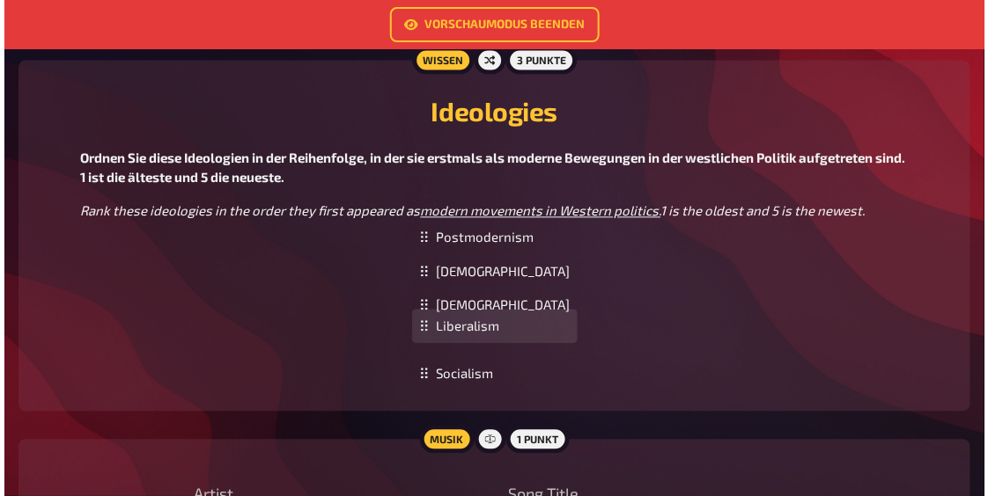
scroll to position [9006, 0]
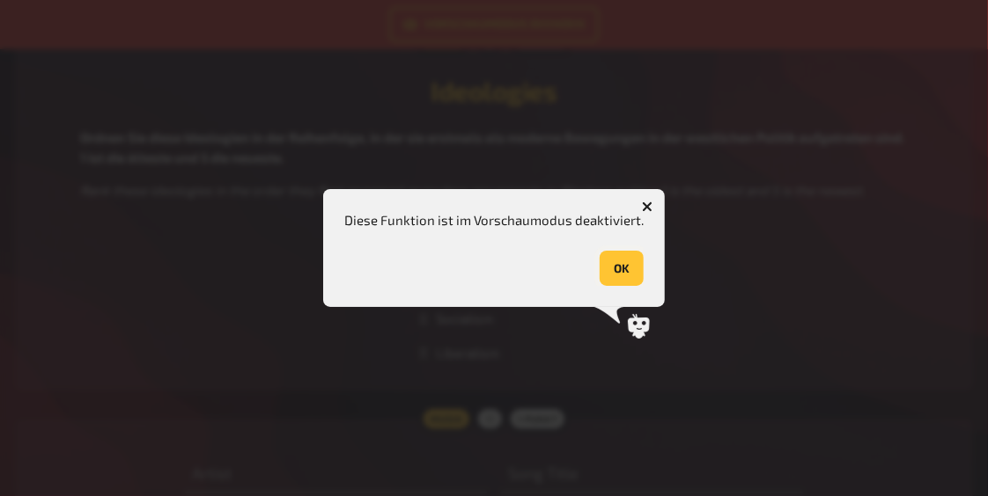
click at [634, 265] on button "OK" at bounding box center [621, 268] width 44 height 35
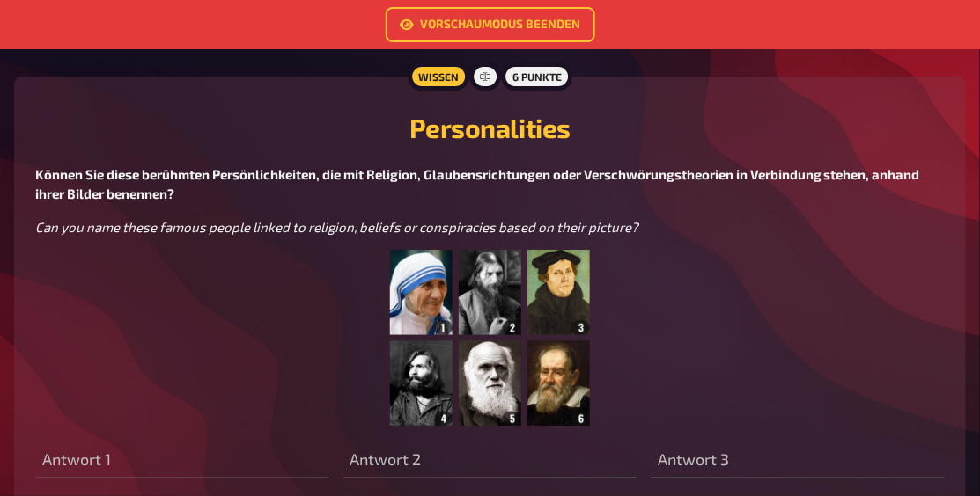
scroll to position [9607, 0]
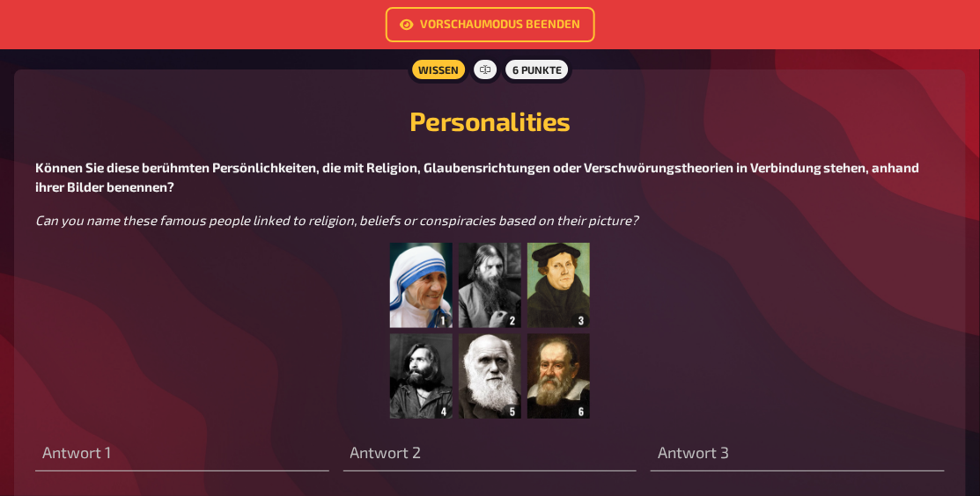
click at [414, 372] on img at bounding box center [489, 331] width 199 height 176
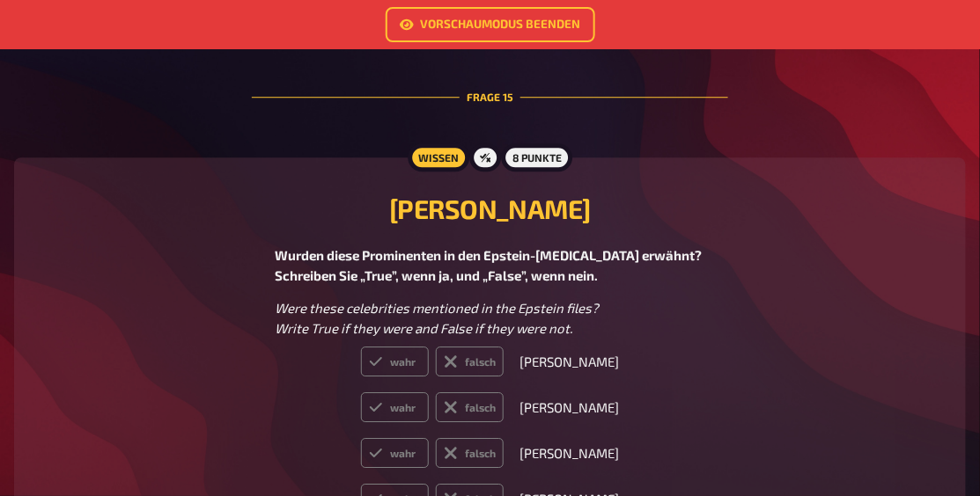
scroll to position [10970, 0]
